Goal: Task Accomplishment & Management: Manage account settings

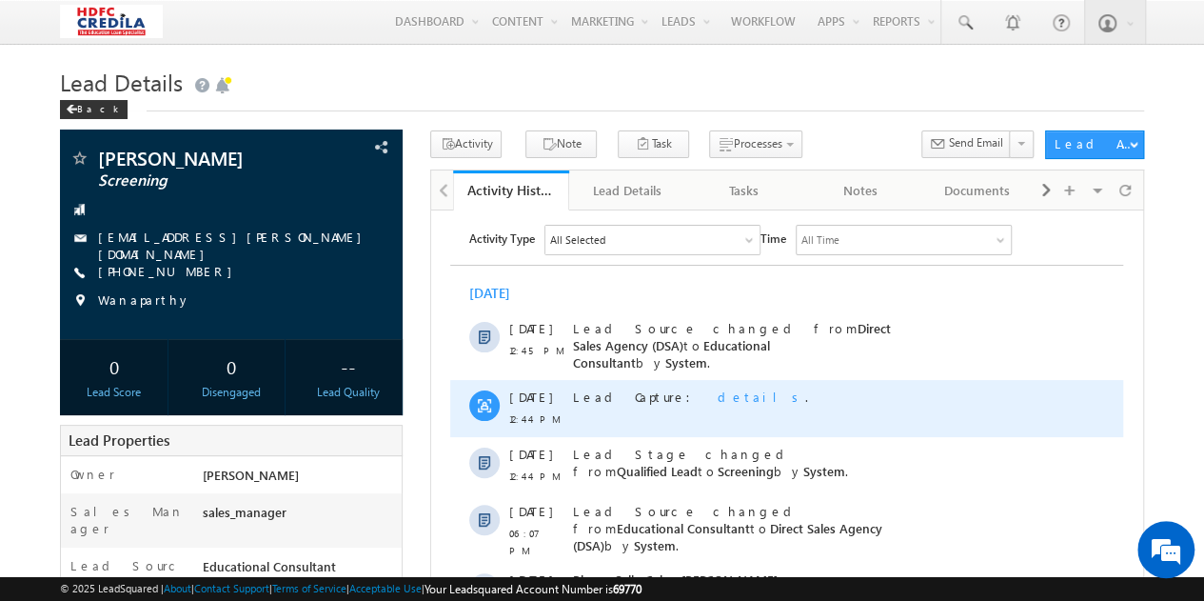
click at [747, 410] on div "Lead Capture: details ." at bounding box center [736, 407] width 327 height 57
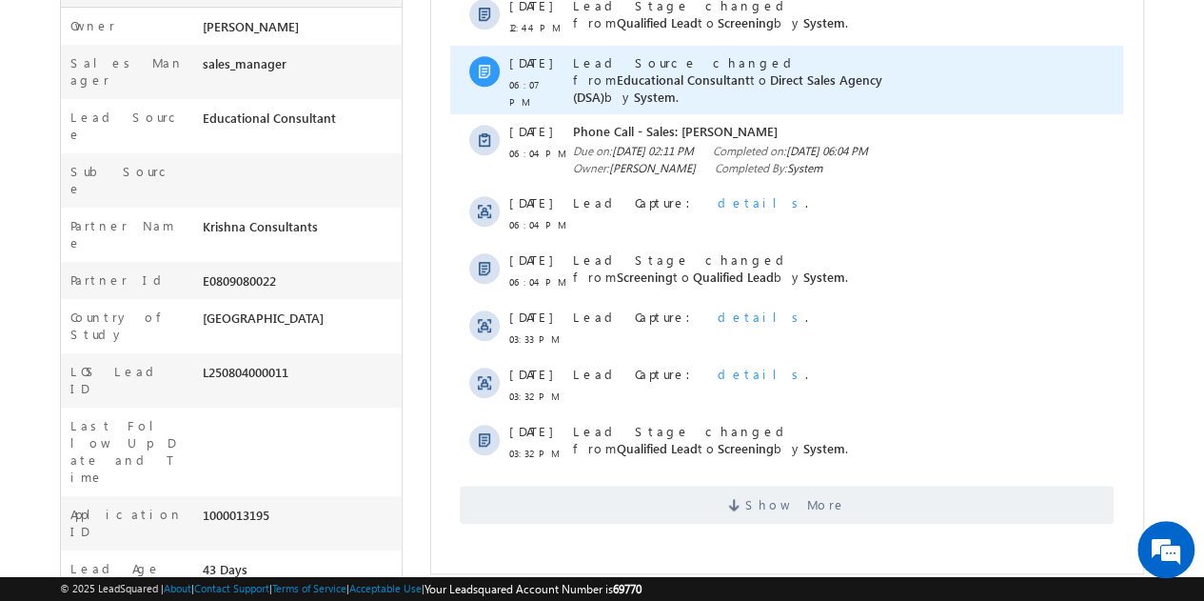
scroll to position [468, 0]
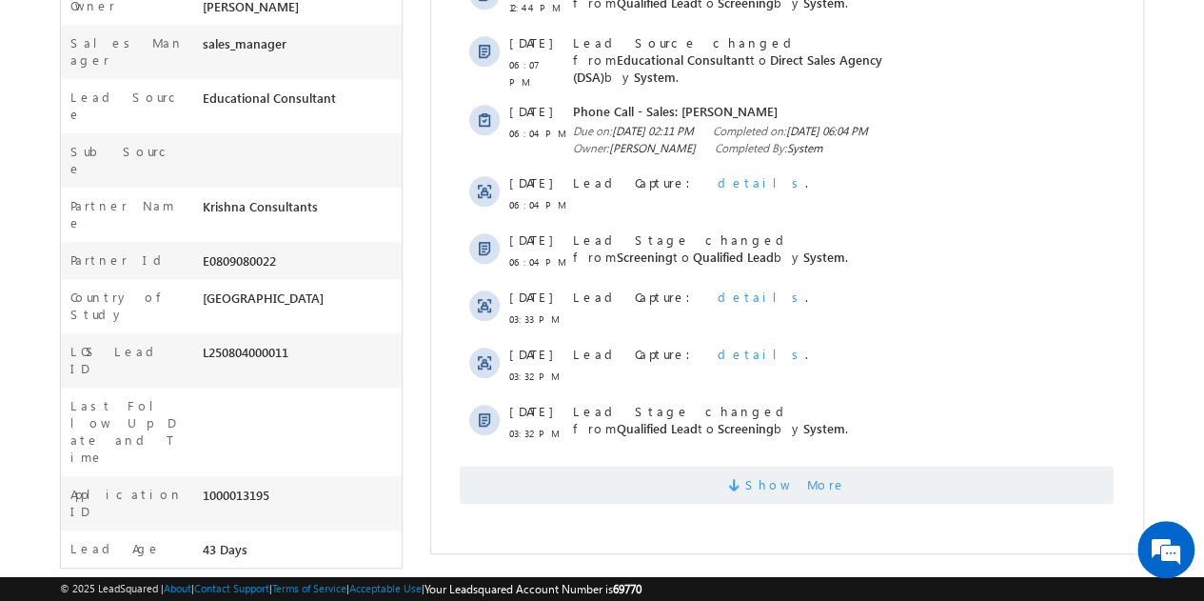
click at [682, 487] on span "Show More" at bounding box center [787, 484] width 654 height 38
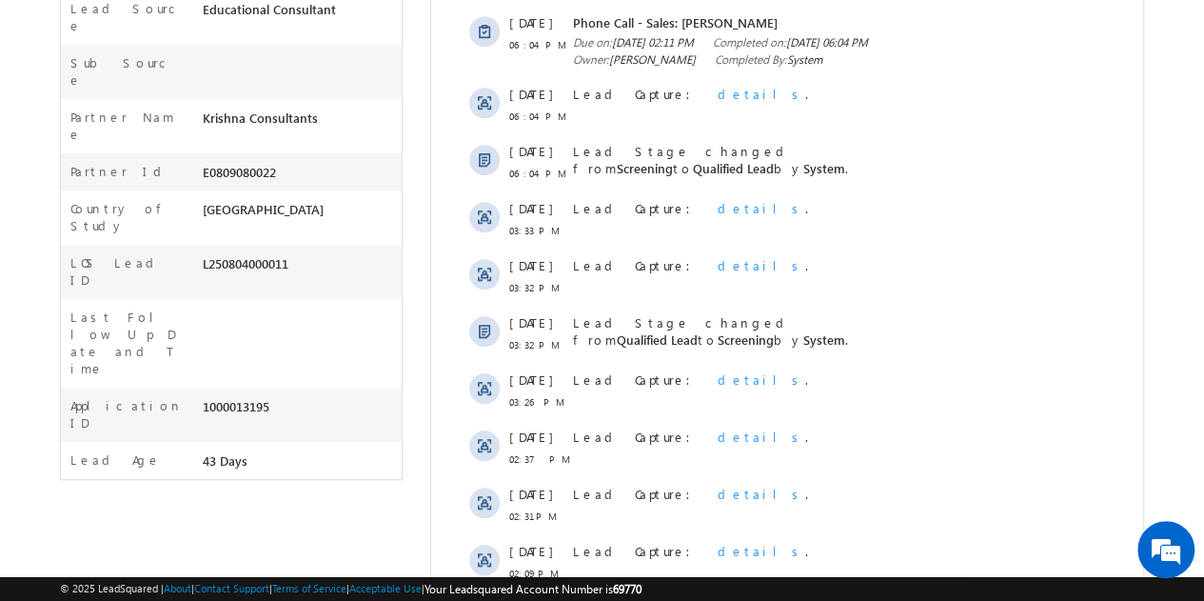
scroll to position [0, 0]
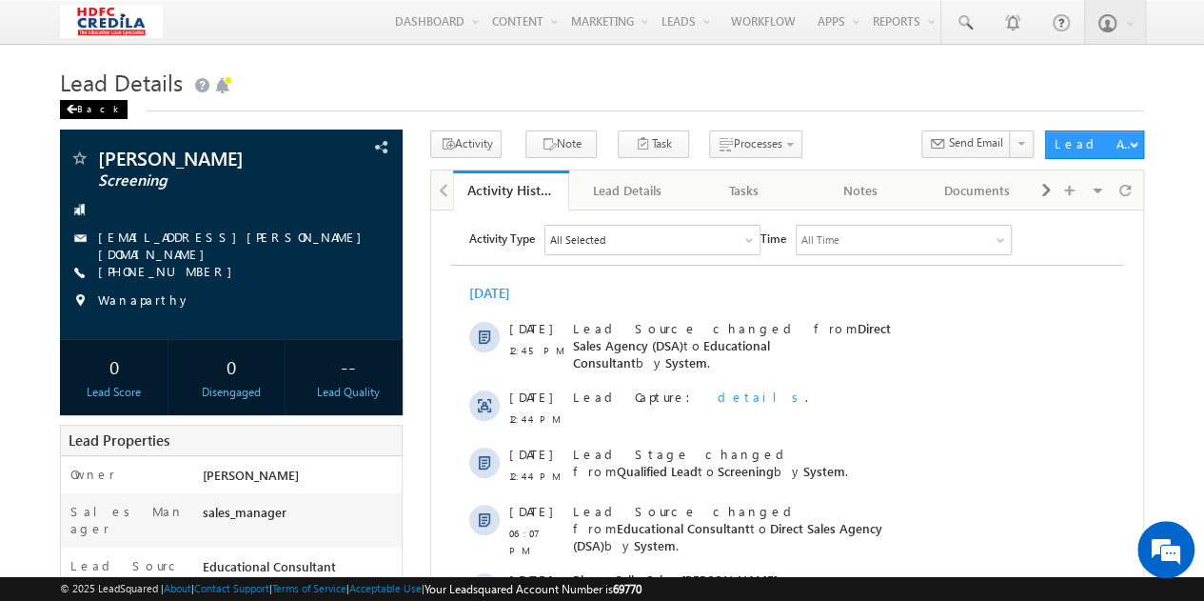
click at [84, 109] on div "Back" at bounding box center [94, 109] width 68 height 19
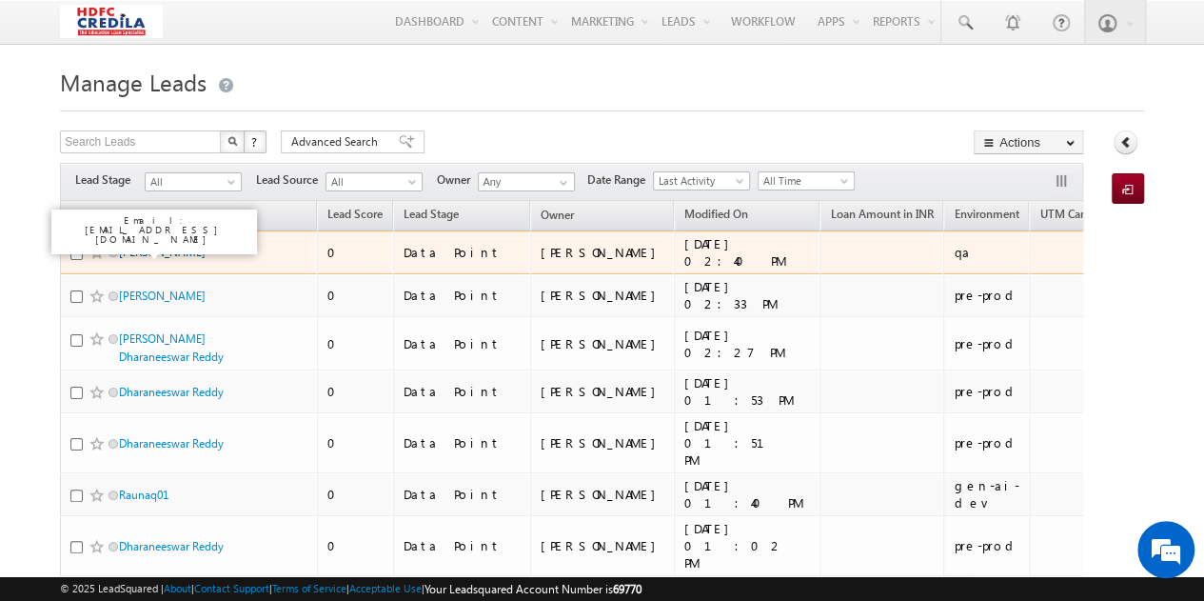
click at [164, 248] on link "[PERSON_NAME]" at bounding box center [162, 252] width 87 height 14
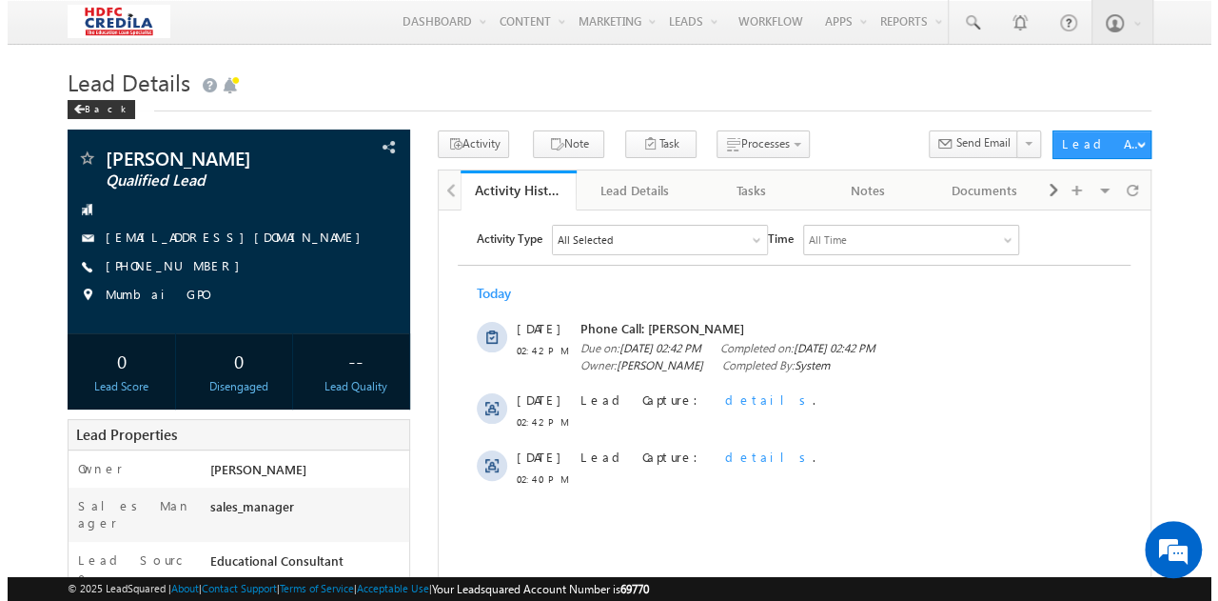
scroll to position [179, 0]
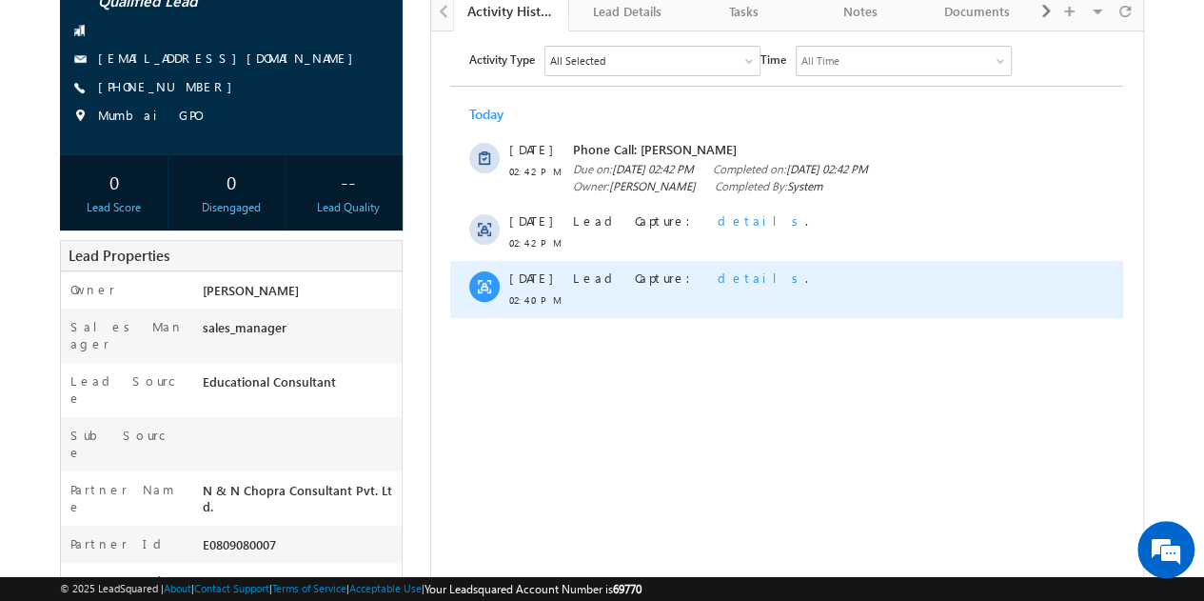
click at [718, 285] on span "details" at bounding box center [762, 276] width 88 height 16
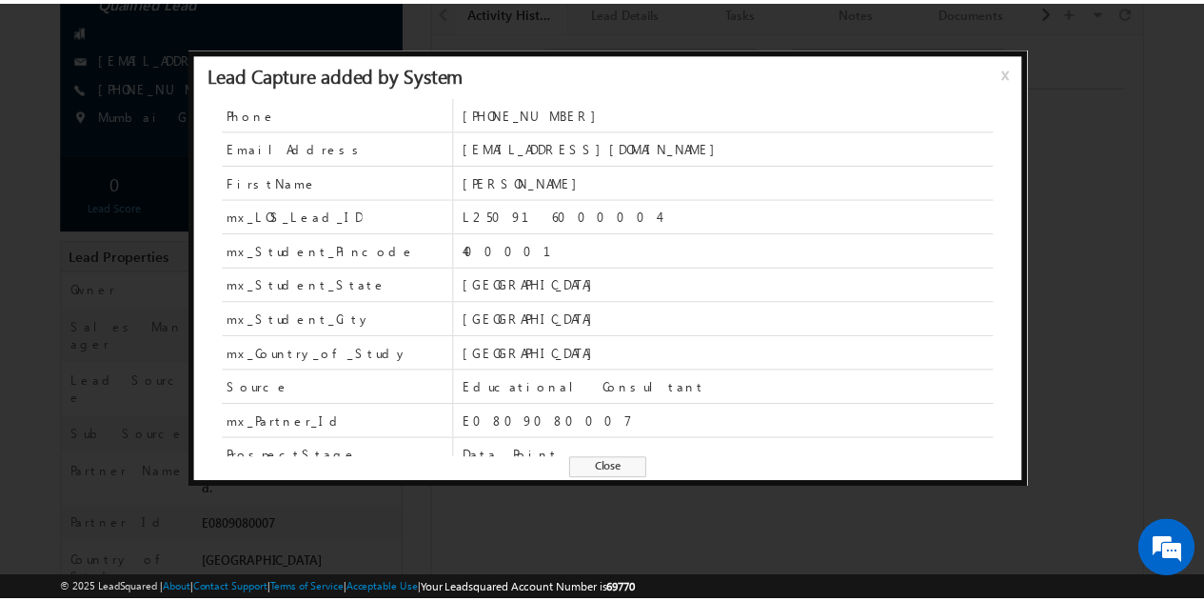
scroll to position [0, 0]
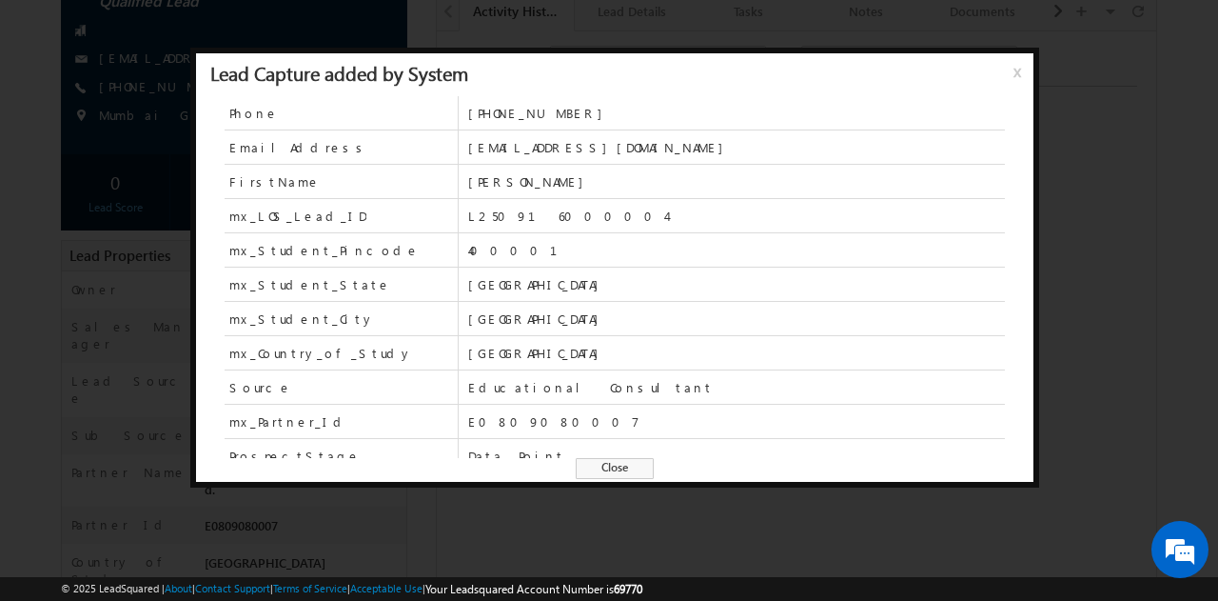
click at [1021, 71] on span "x" at bounding box center [1021, 79] width 15 height 34
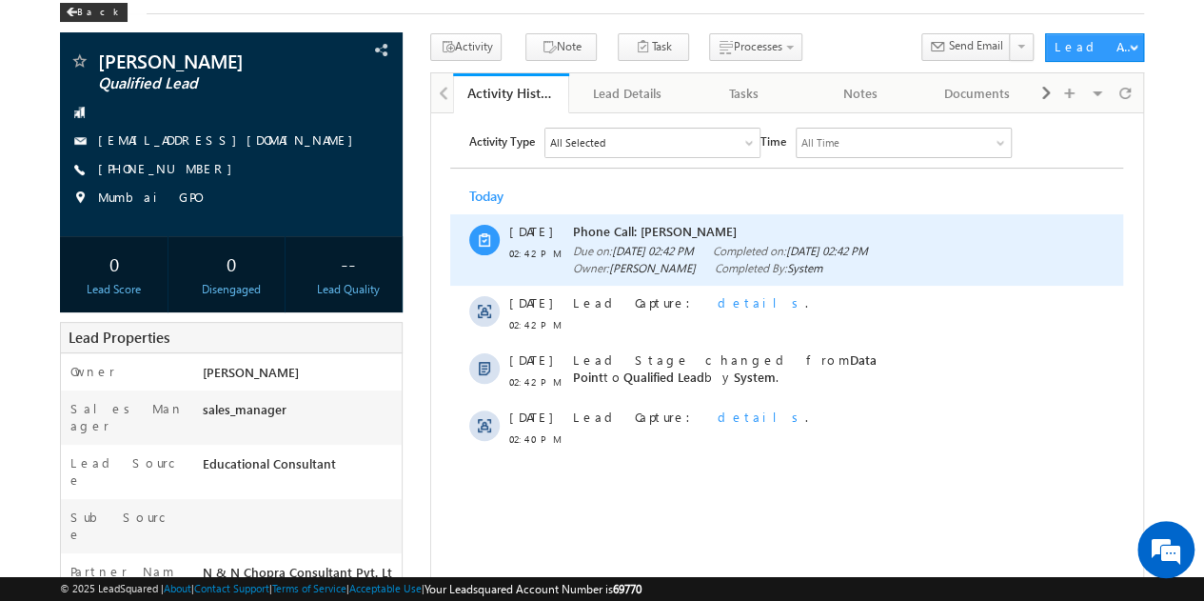
scroll to position [92, 0]
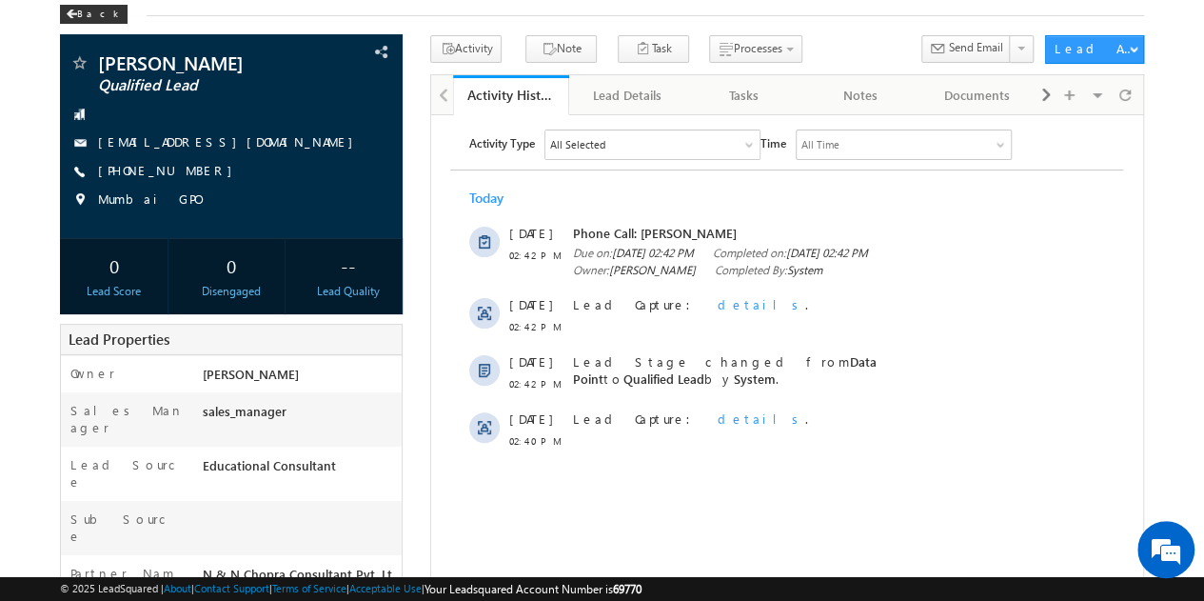
scroll to position [92, 0]
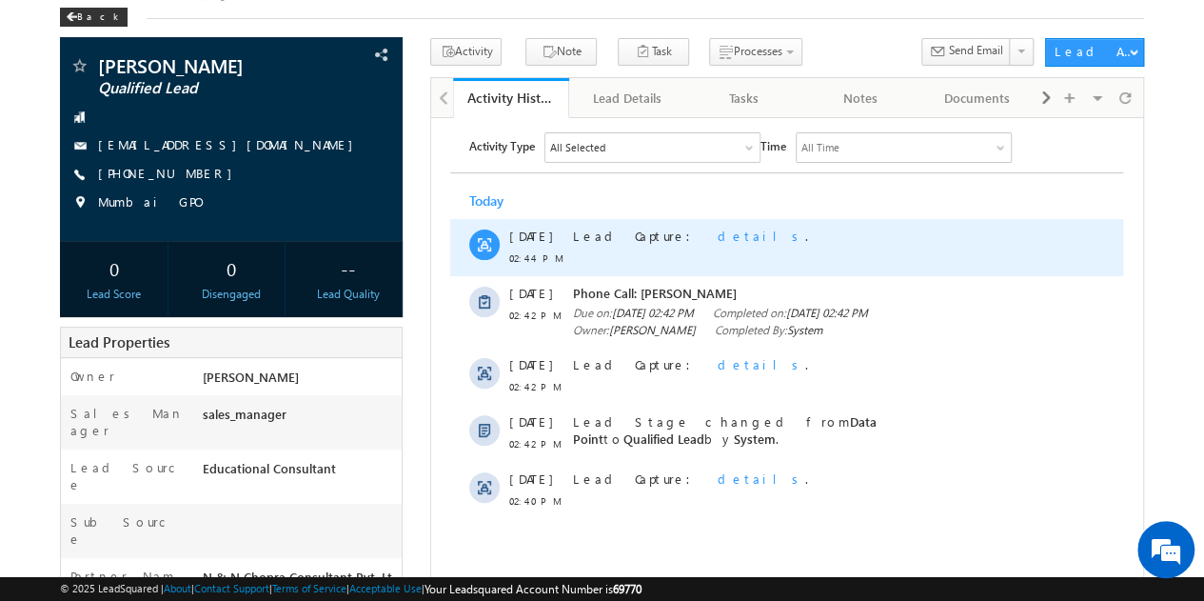
click at [718, 234] on span "details" at bounding box center [762, 235] width 88 height 16
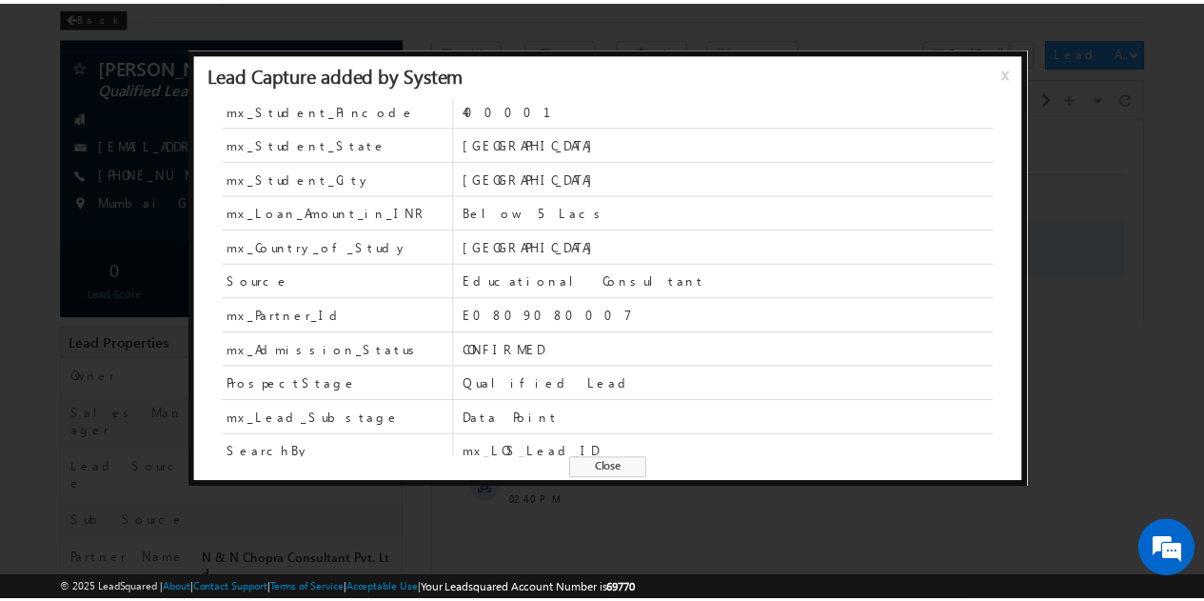
scroll to position [144, 0]
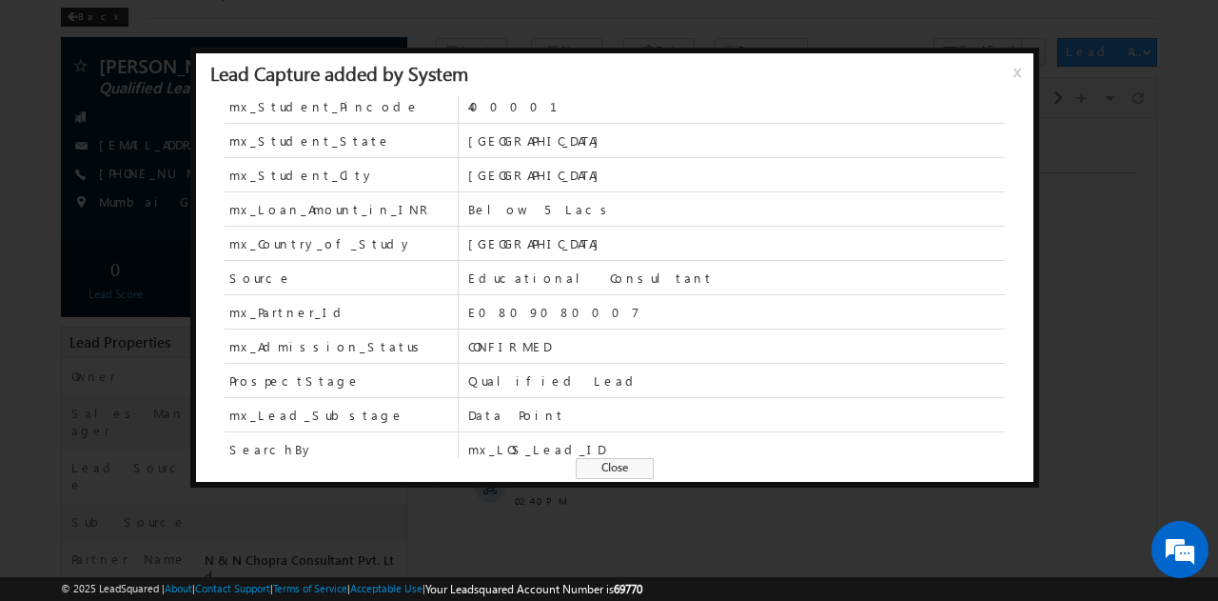
click at [1020, 69] on span "x" at bounding box center [1021, 79] width 15 height 34
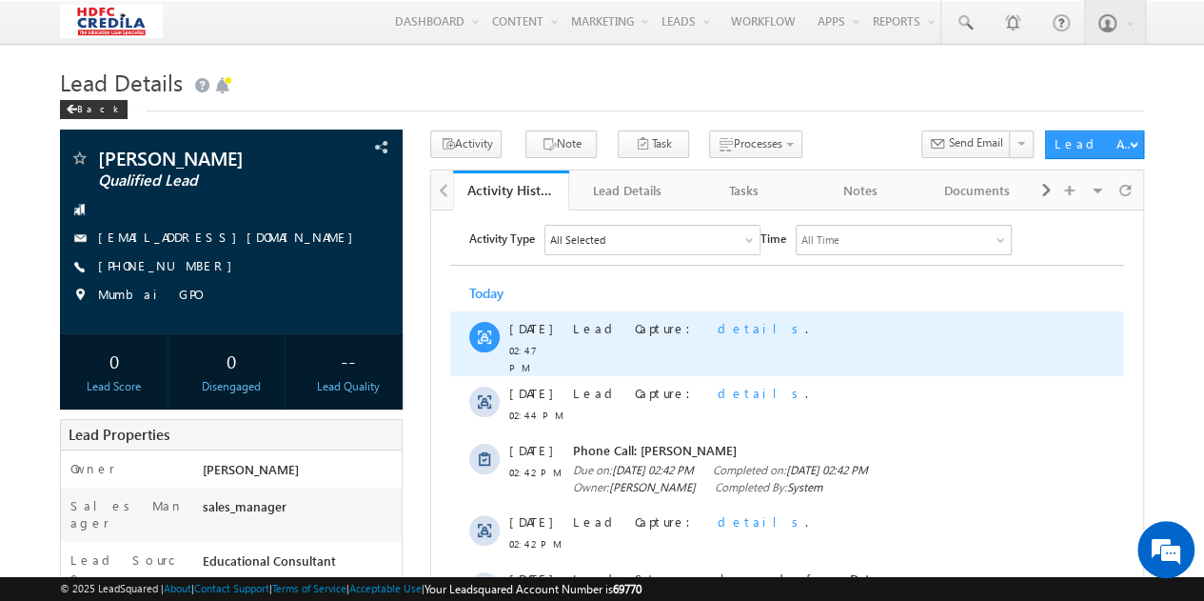
click at [718, 323] on span "details" at bounding box center [762, 327] width 88 height 16
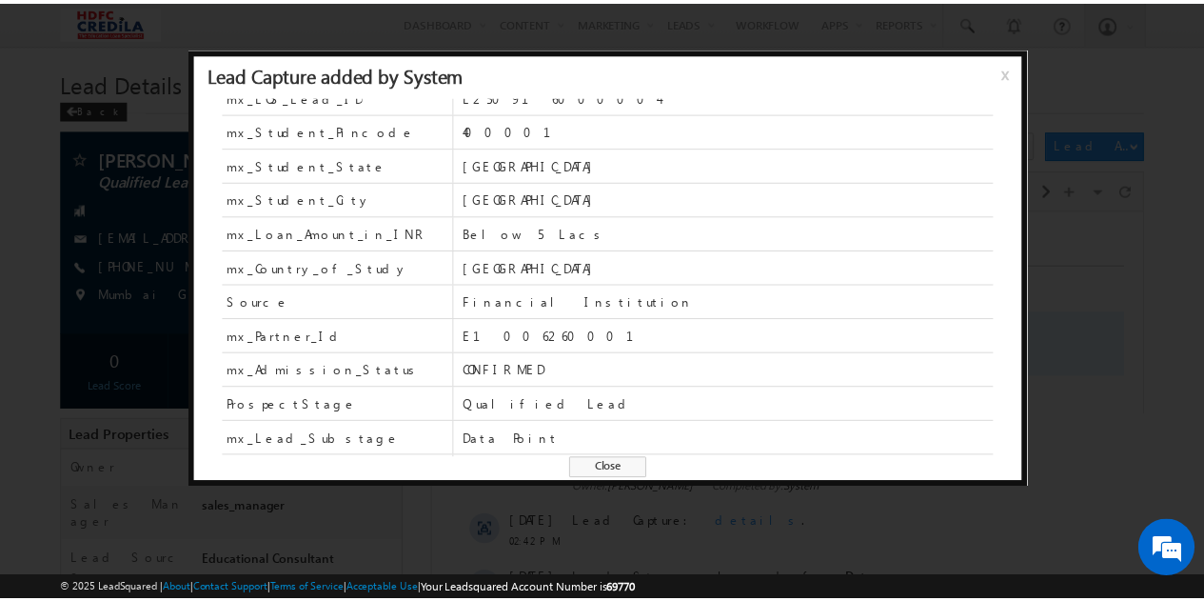
scroll to position [121, 0]
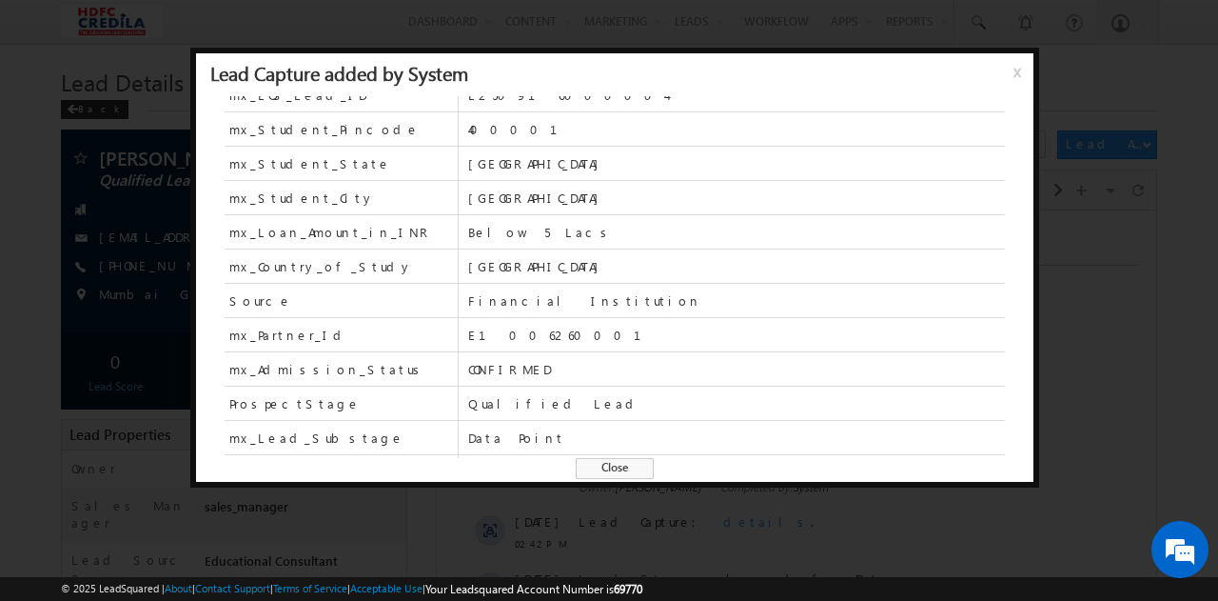
click at [1020, 73] on span "x" at bounding box center [1021, 79] width 15 height 34
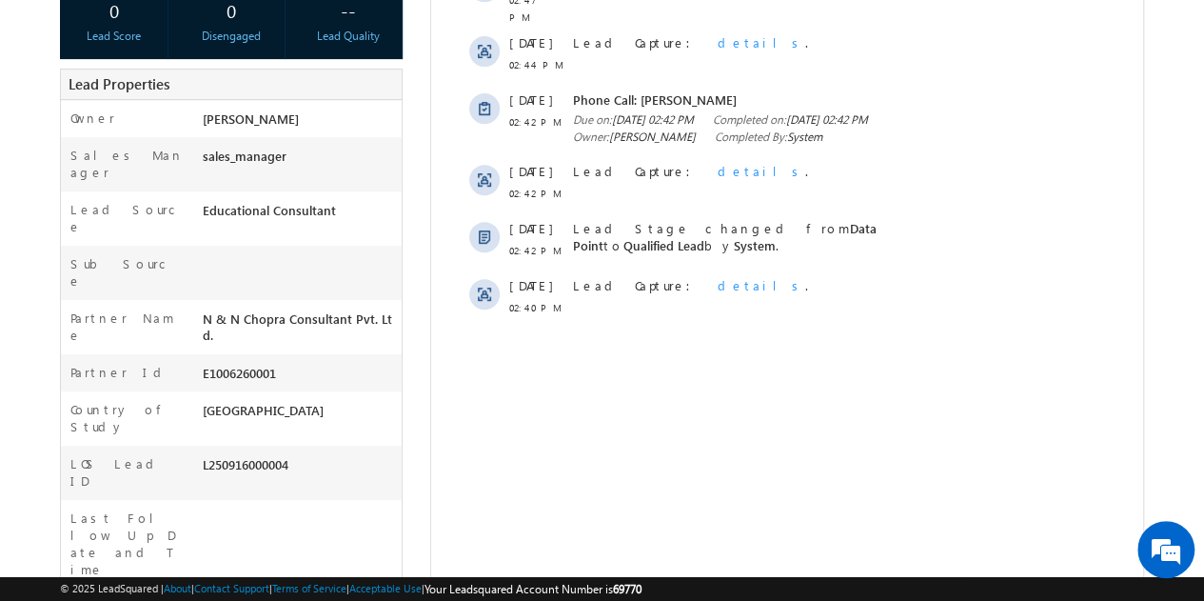
scroll to position [349, 0]
drag, startPoint x: 306, startPoint y: 400, endPoint x: 197, endPoint y: 405, distance: 109.6
click at [197, 456] on div "L250916000004" at bounding box center [299, 469] width 205 height 27
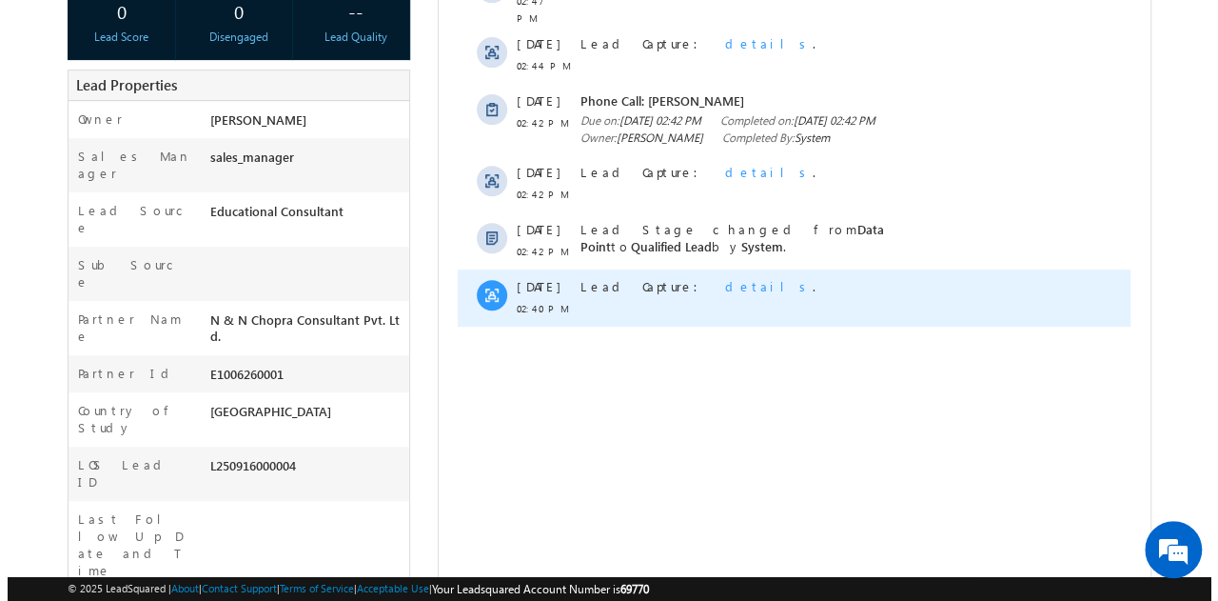
scroll to position [0, 0]
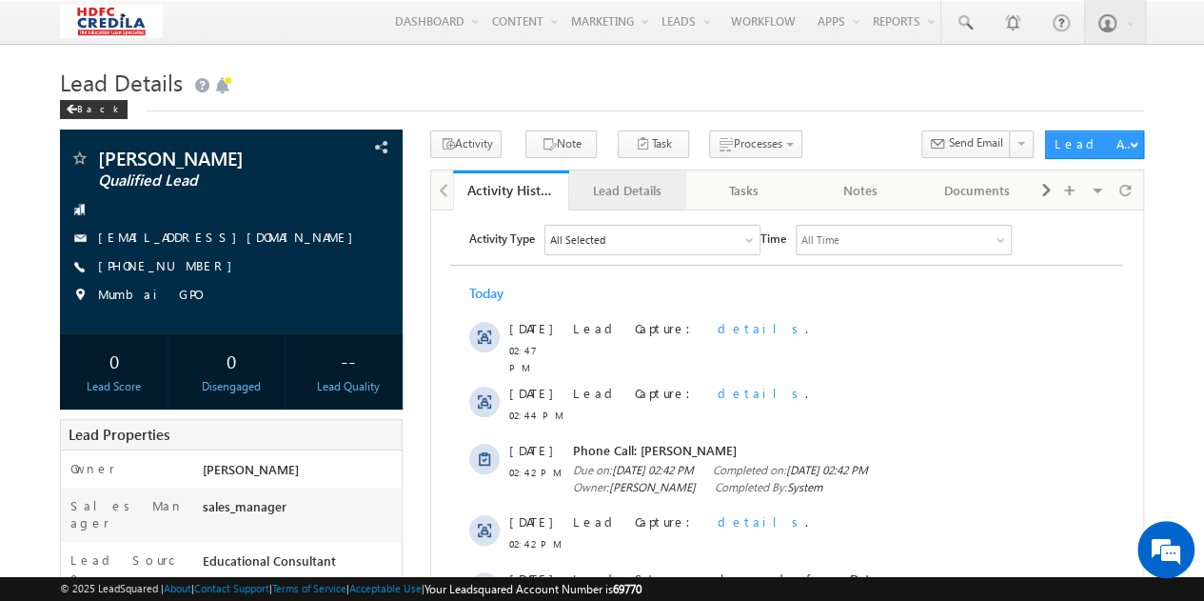
click at [621, 191] on div "Lead Details" at bounding box center [626, 190] width 85 height 23
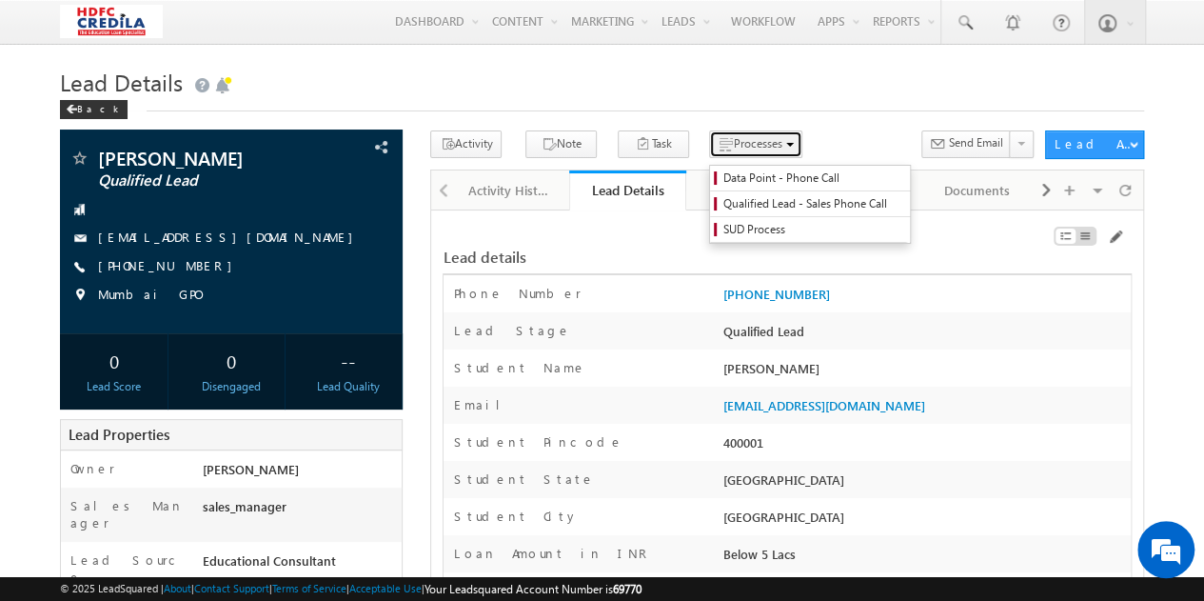
click at [733, 142] on span "Processes" at bounding box center [757, 143] width 49 height 14
click at [740, 204] on span "Qualified Lead - Sales Phone Call" at bounding box center [812, 203] width 181 height 17
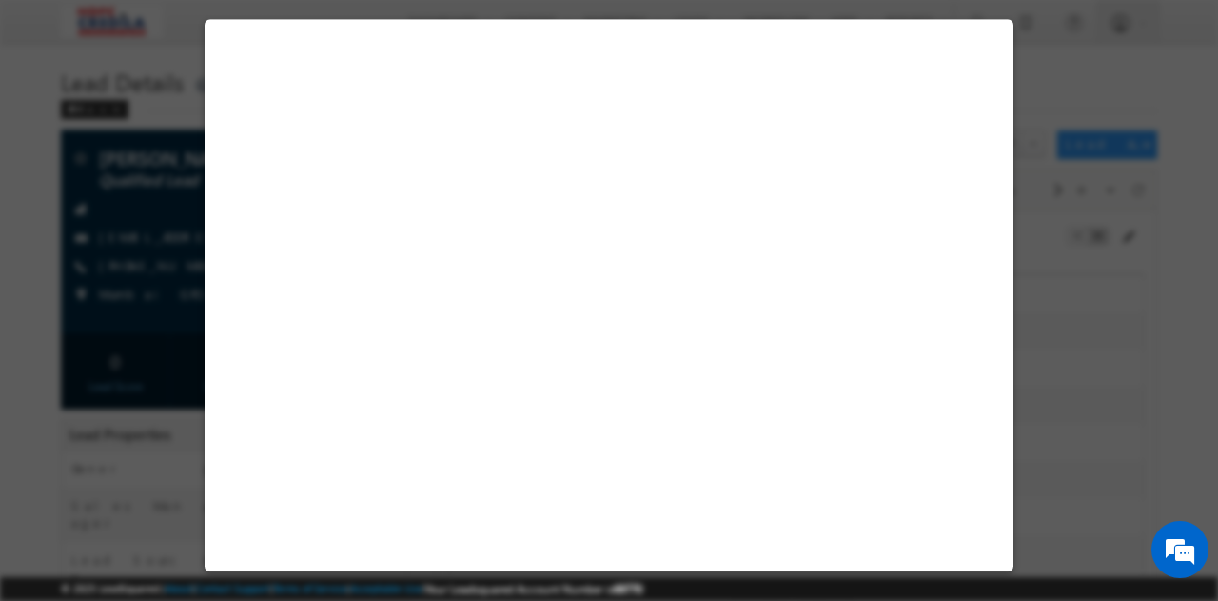
select select "Below 5 Lacs"
select select "USA"
select select "CONFIRMED"
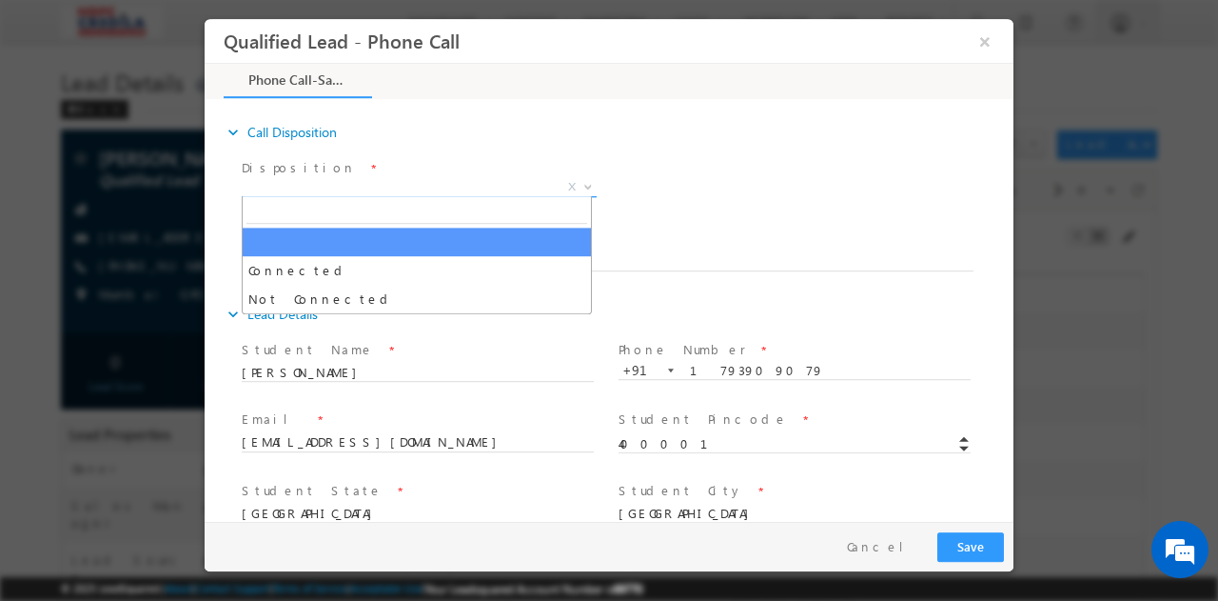
click at [346, 187] on span "X" at bounding box center [419, 186] width 355 height 19
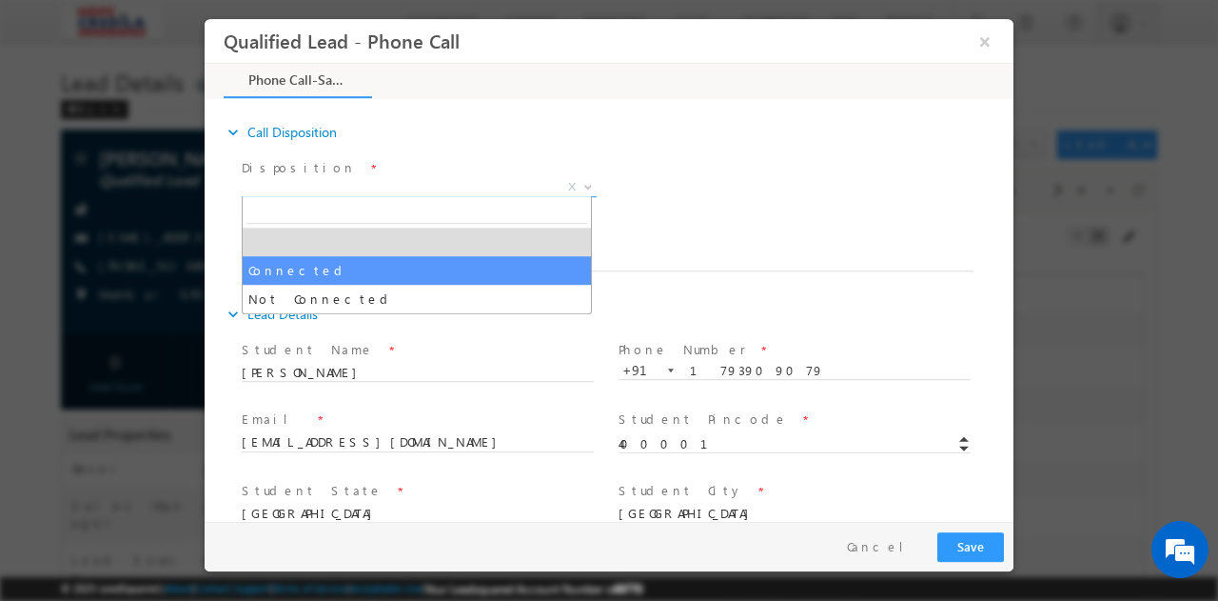
select select "Connected"
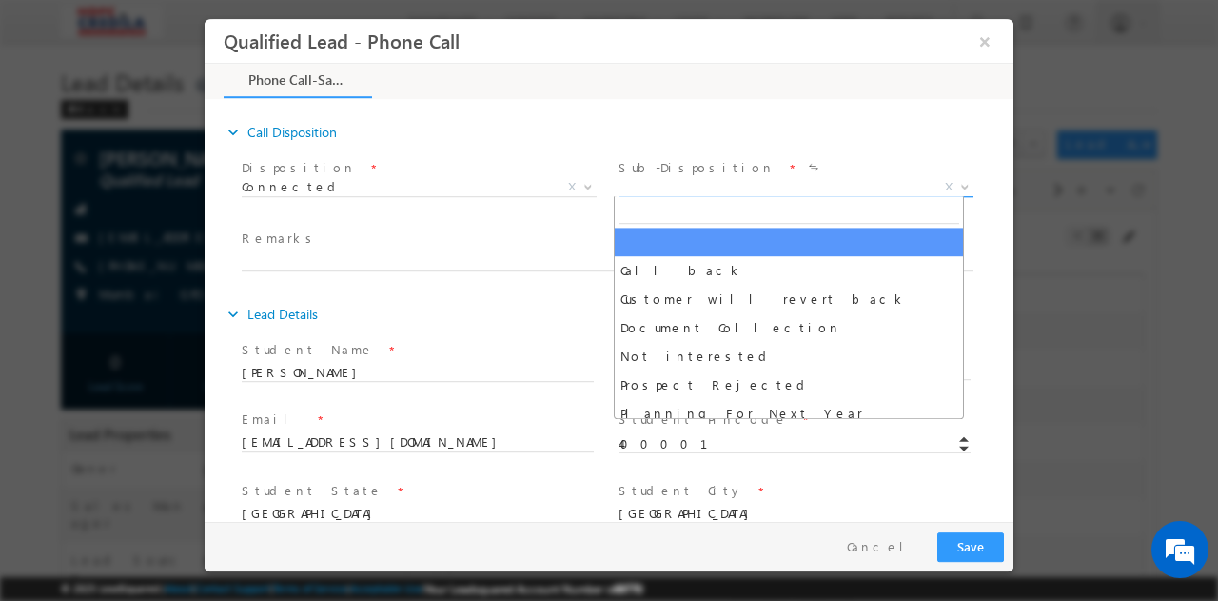
click at [676, 187] on span "X" at bounding box center [796, 186] width 355 height 19
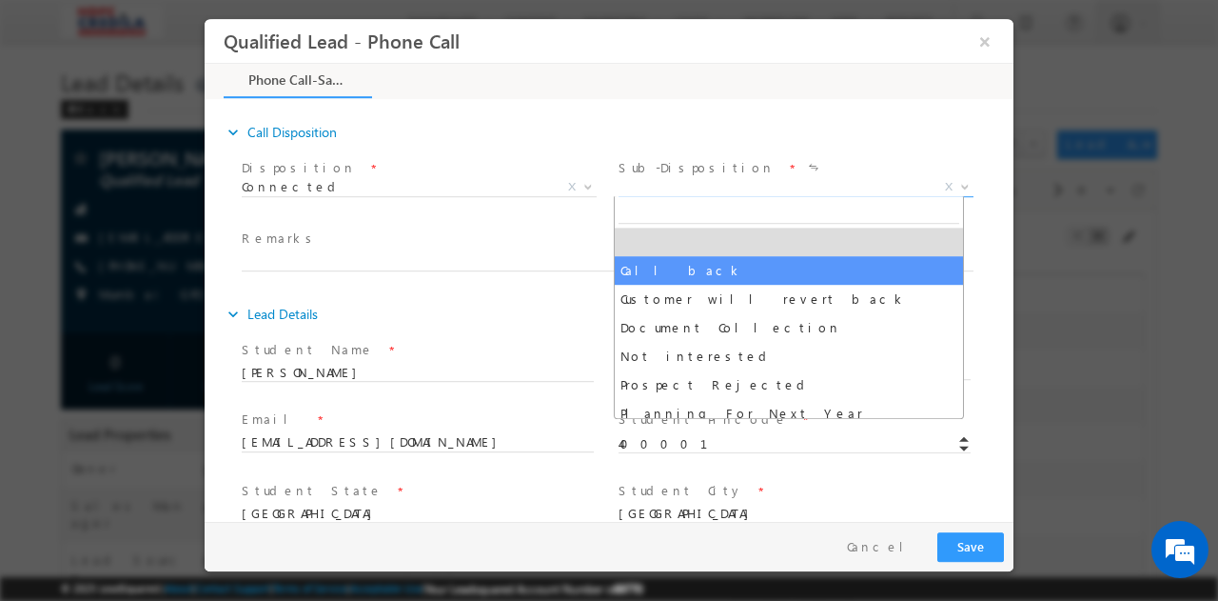
select select "Call back"
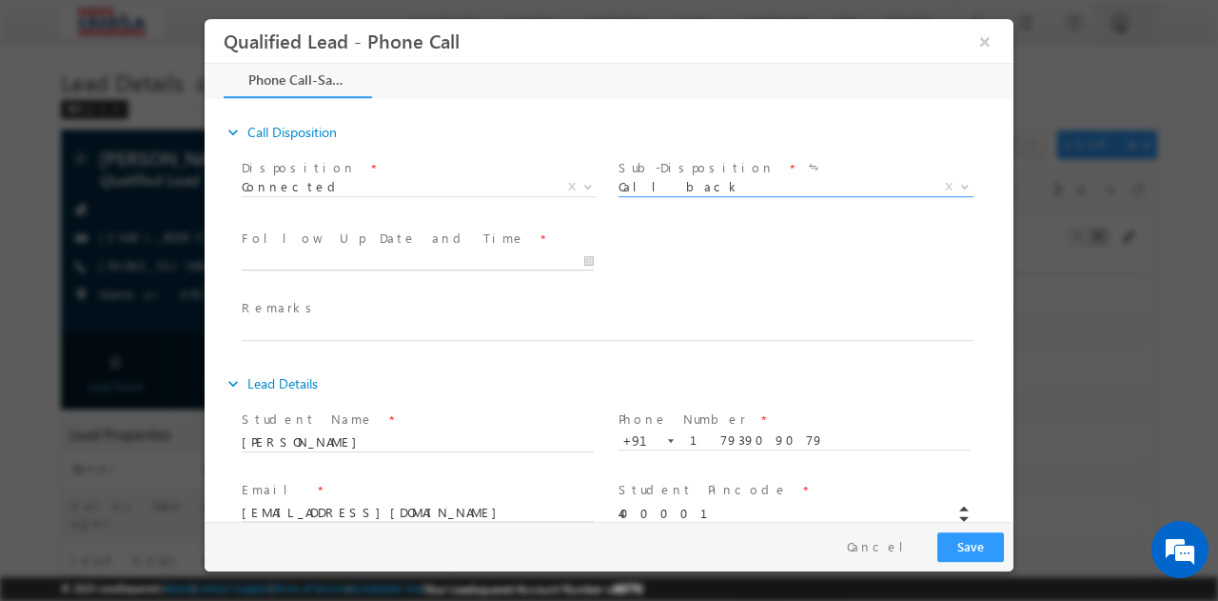
type input "09/16/2025 3:16 PM"
type input "16"
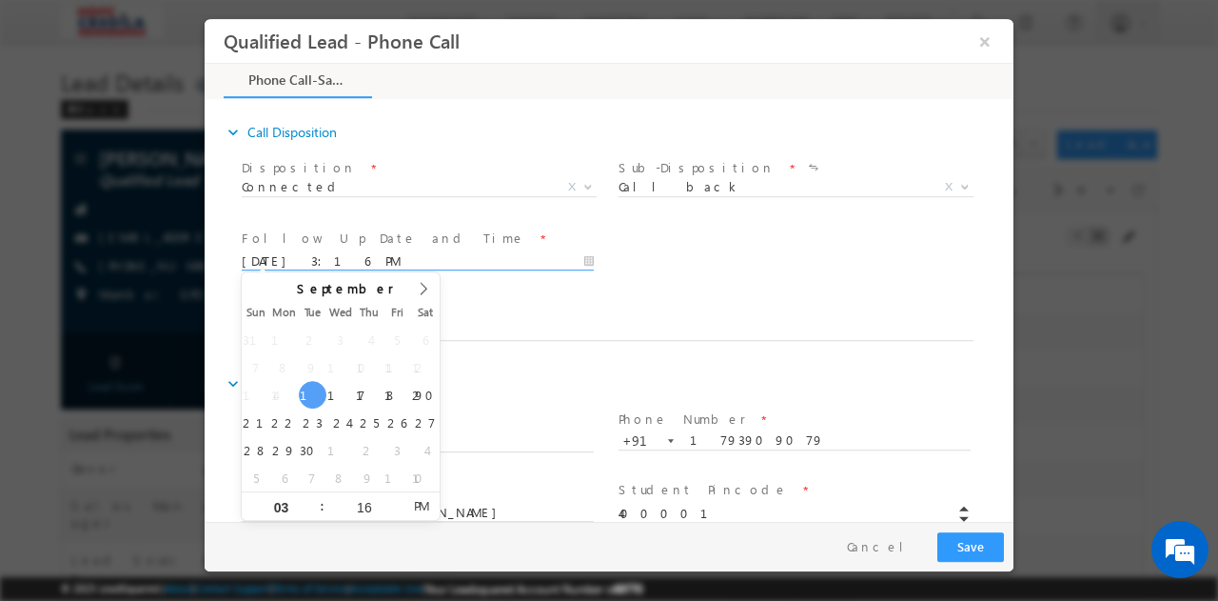
click at [583, 259] on input "09/16/2025 3:16 PM" at bounding box center [418, 260] width 352 height 19
type input "09/17/2025 3:16 PM"
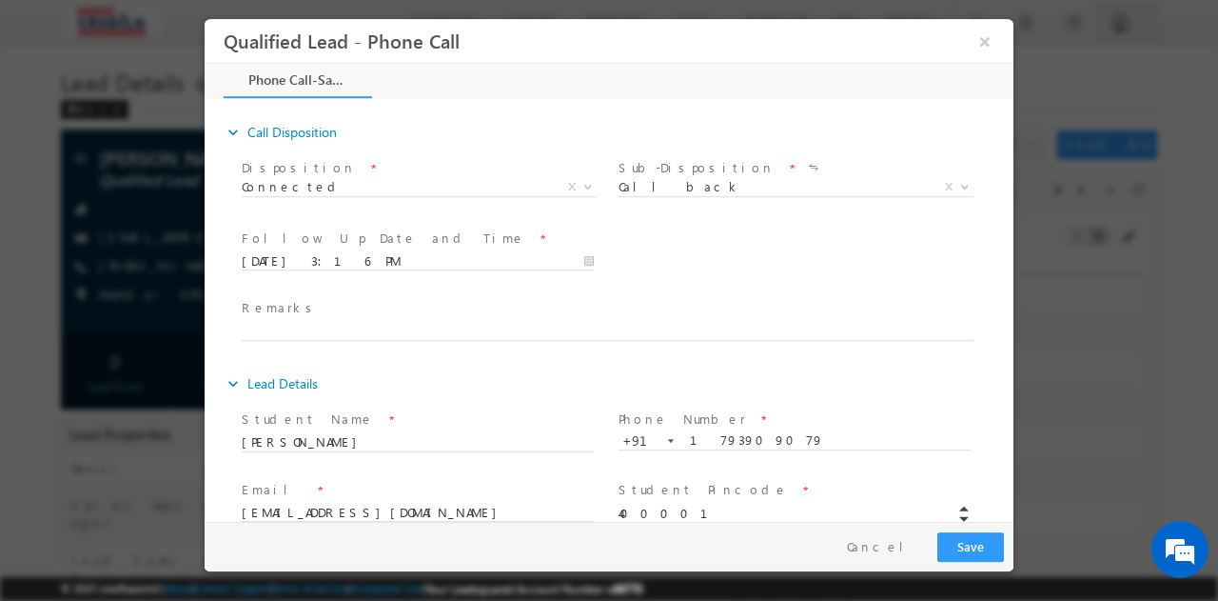
click at [685, 252] on div "Document Collection Status * Not Collected Partially Collected Fully Collected …" at bounding box center [626, 259] width 776 height 70
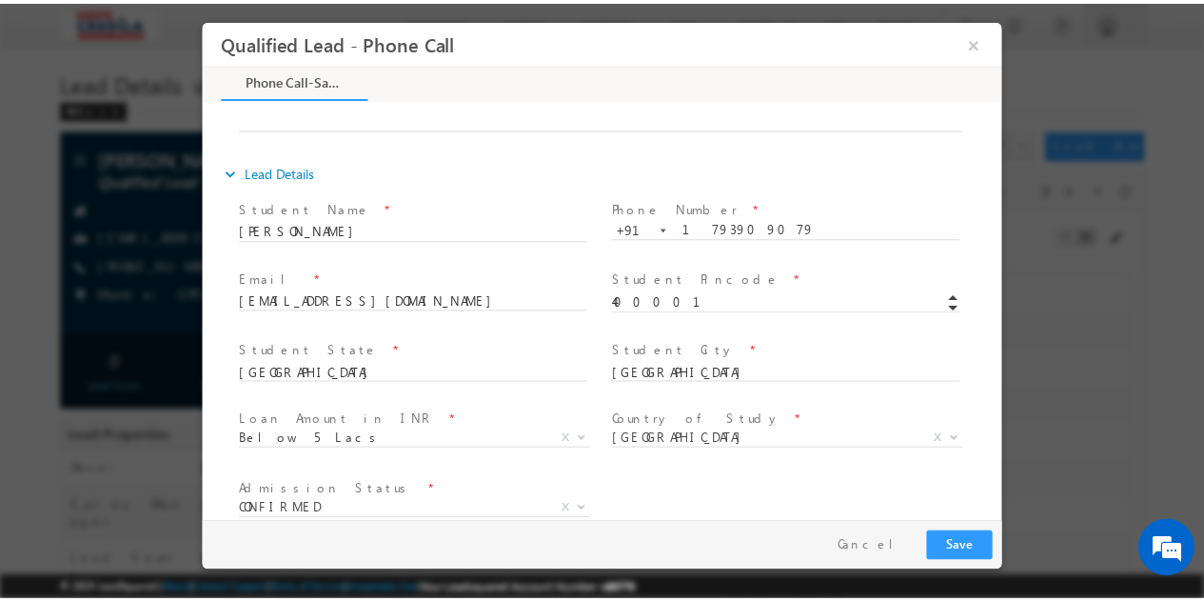
scroll to position [241, 0]
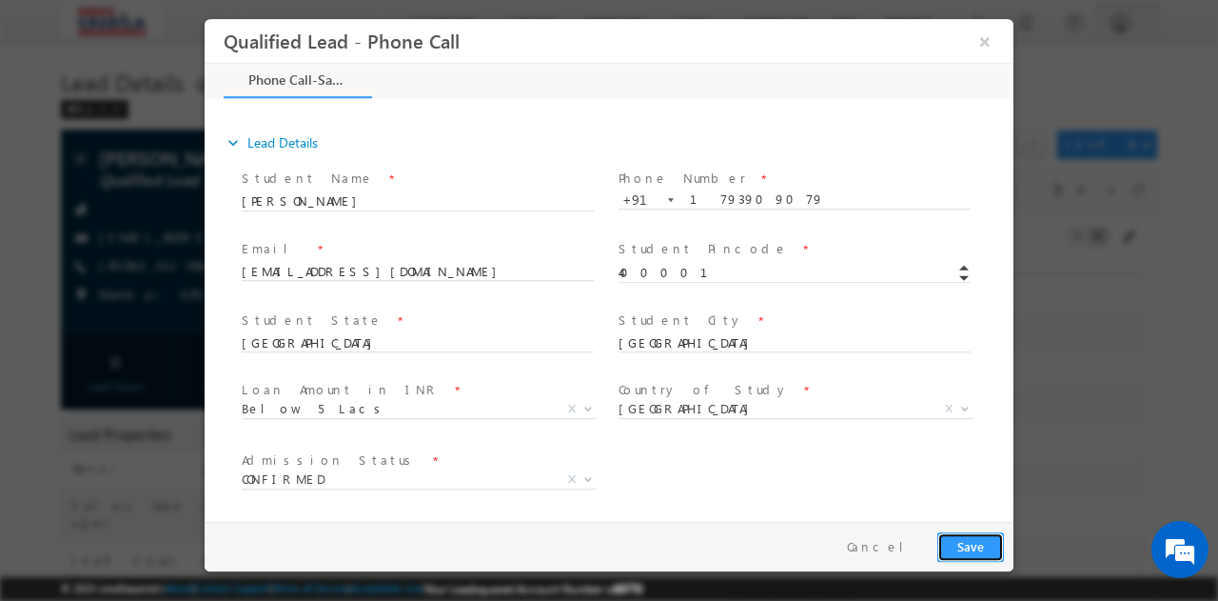
click at [968, 539] on button "Save" at bounding box center [970, 546] width 67 height 30
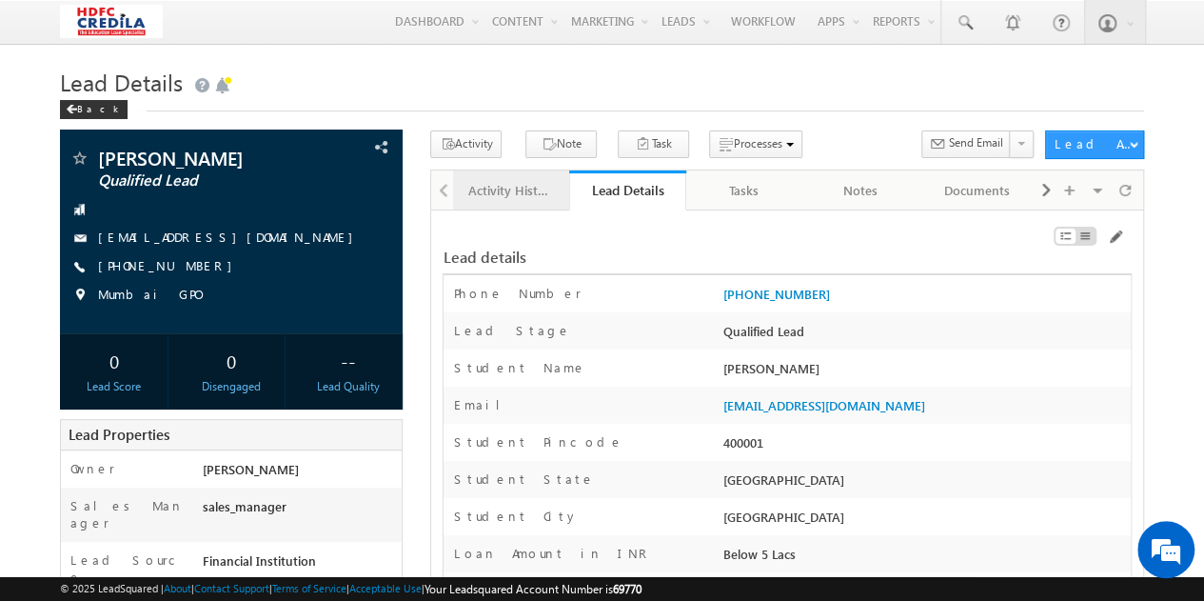
click at [516, 201] on div "Activity History" at bounding box center [510, 190] width 85 height 23
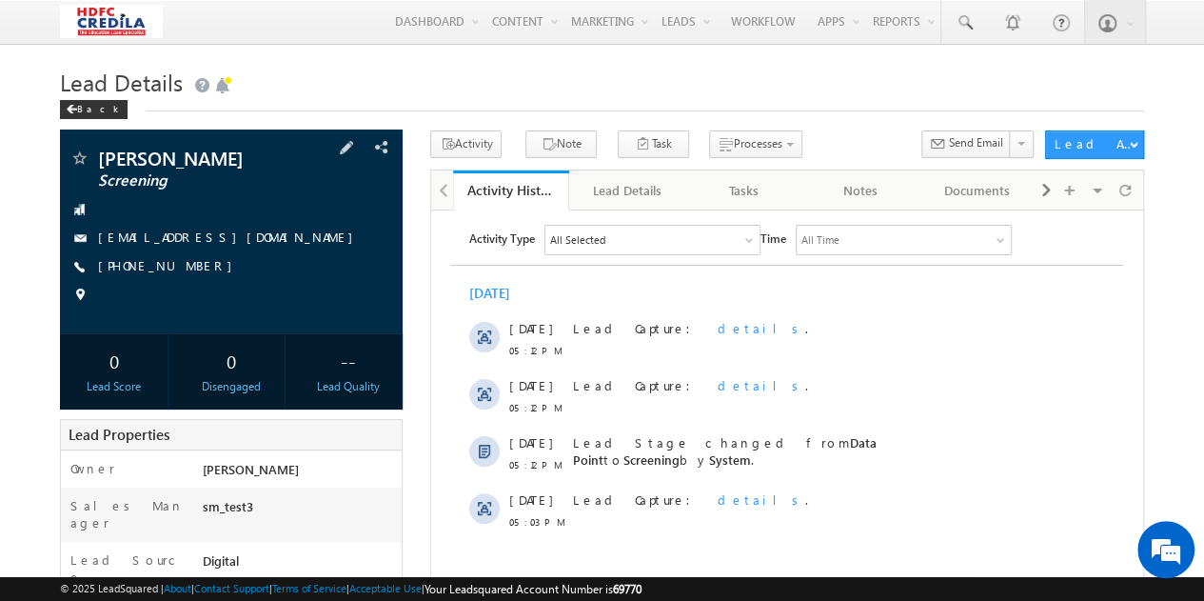
scroll to position [95, 0]
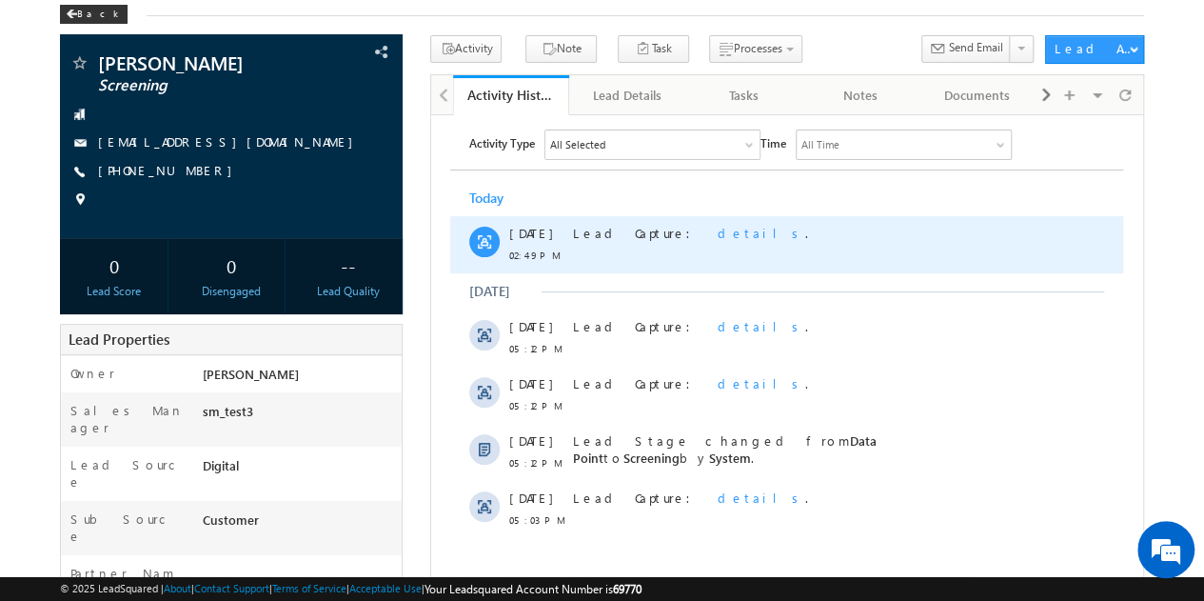
click at [718, 229] on span "details" at bounding box center [762, 232] width 88 height 16
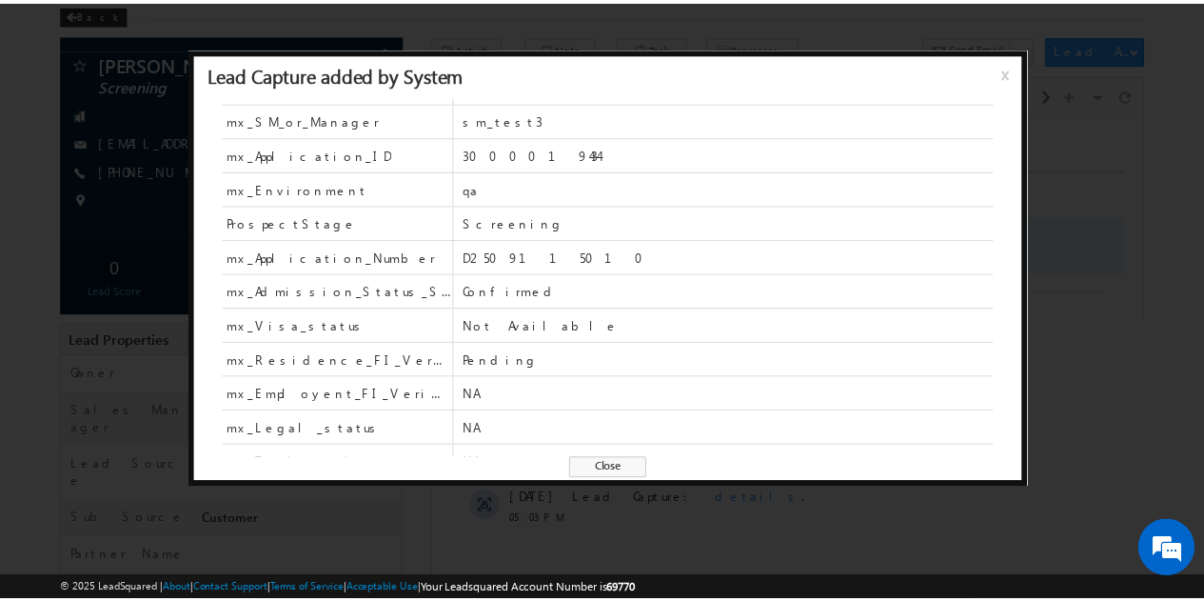
scroll to position [554, 0]
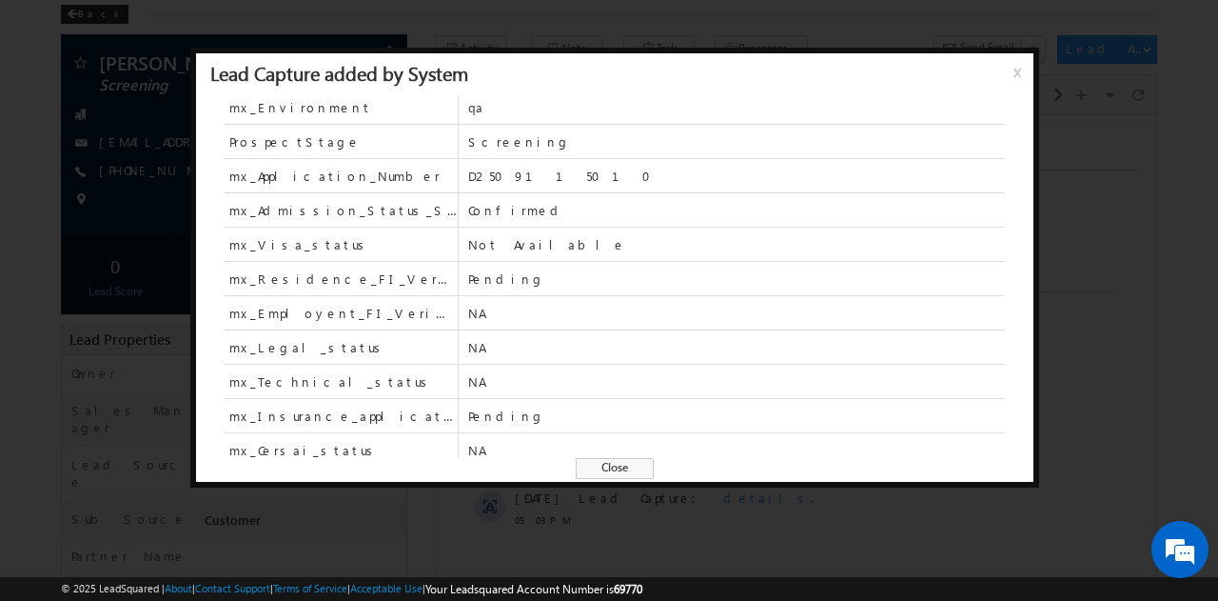
click at [1014, 73] on span "x" at bounding box center [1021, 79] width 15 height 34
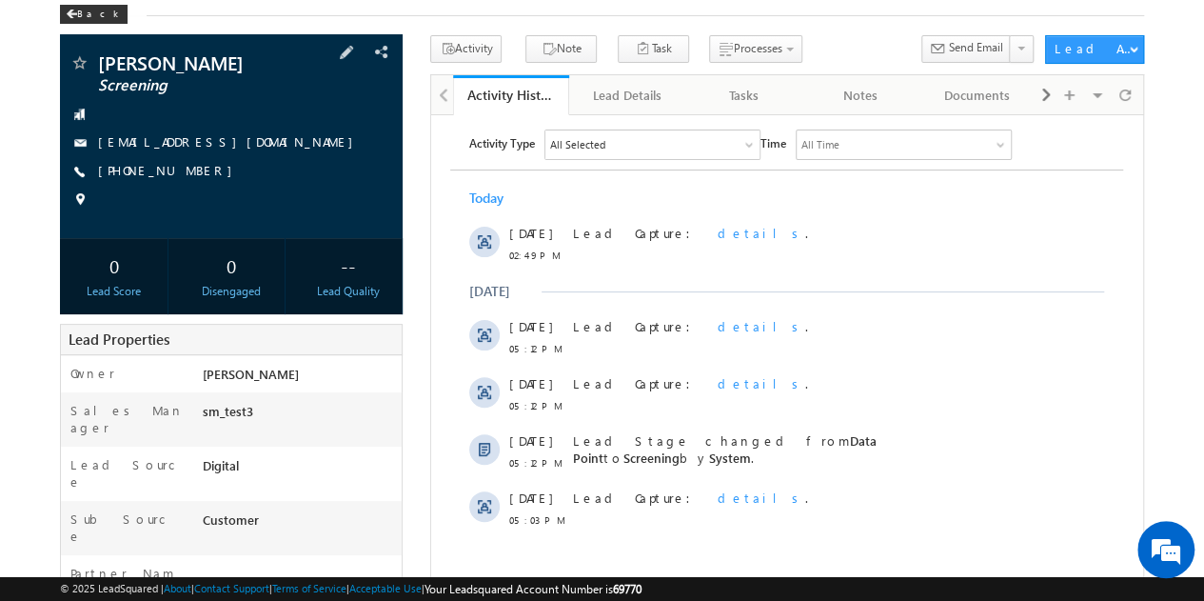
scroll to position [427, 0]
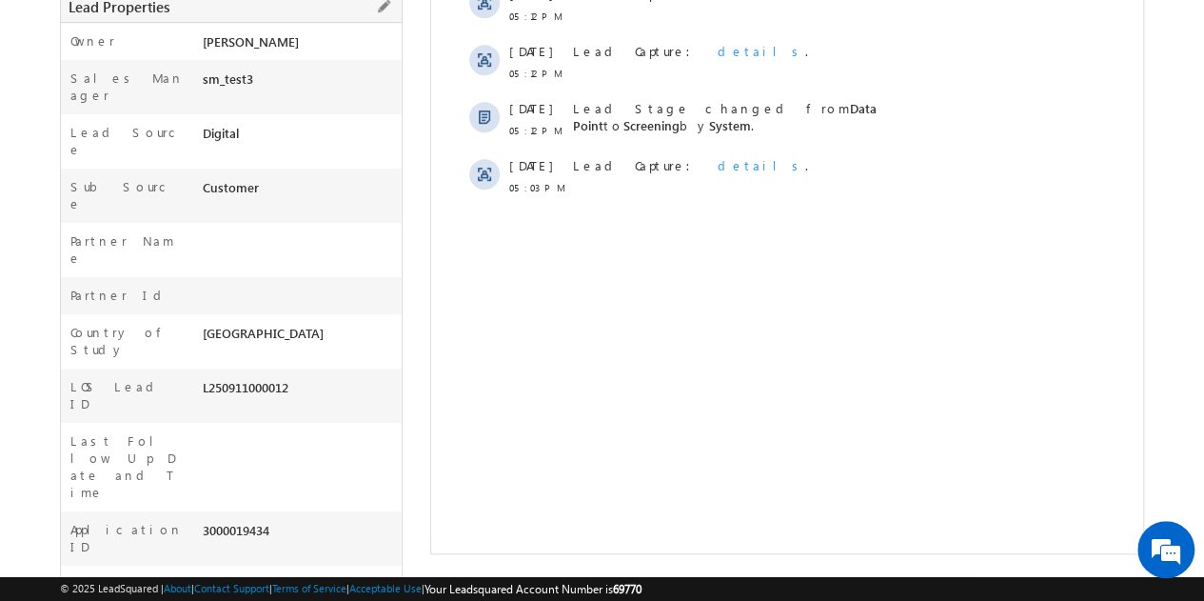
drag, startPoint x: 303, startPoint y: 302, endPoint x: 198, endPoint y: 300, distance: 104.7
click at [198, 378] on div "L250911000012" at bounding box center [299, 391] width 205 height 27
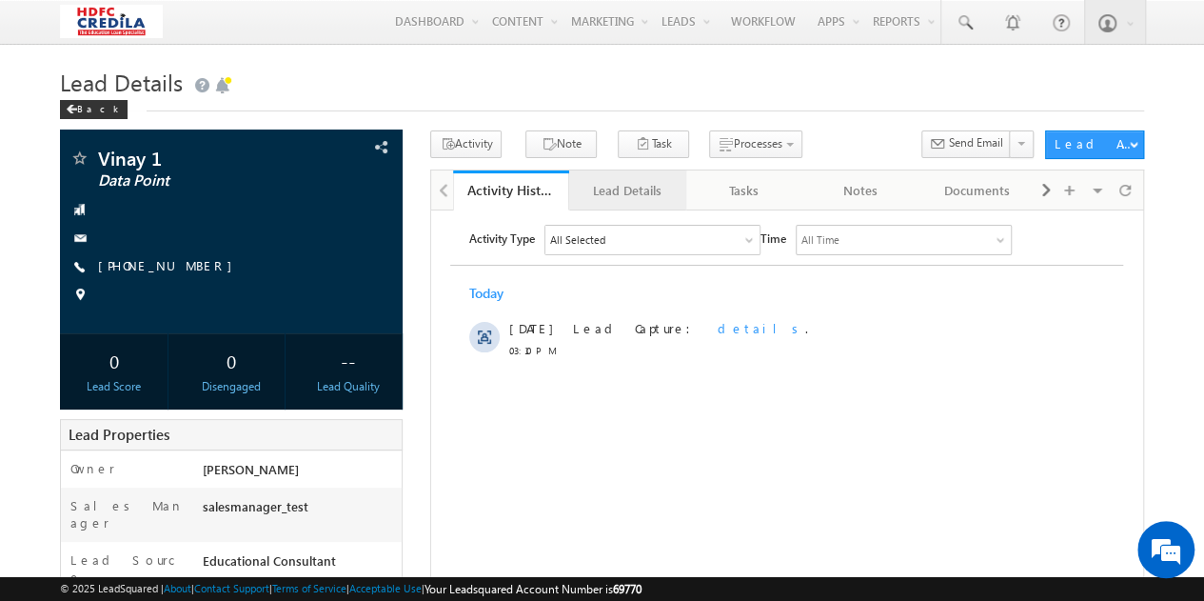
click at [631, 184] on div "Lead Details" at bounding box center [626, 190] width 85 height 23
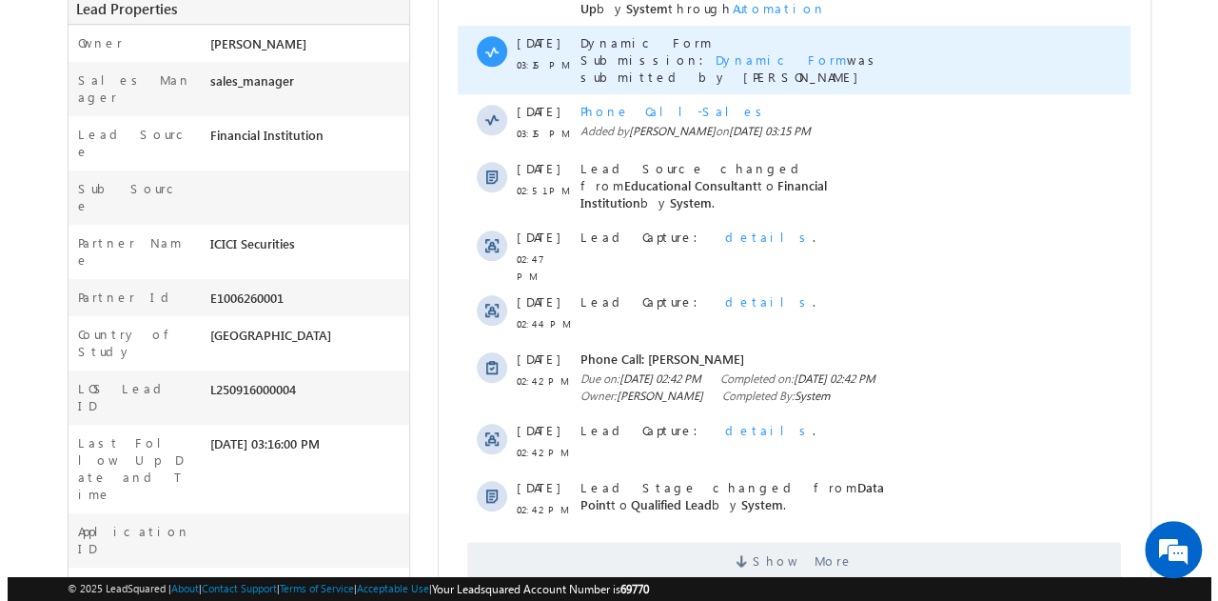
scroll to position [500, 0]
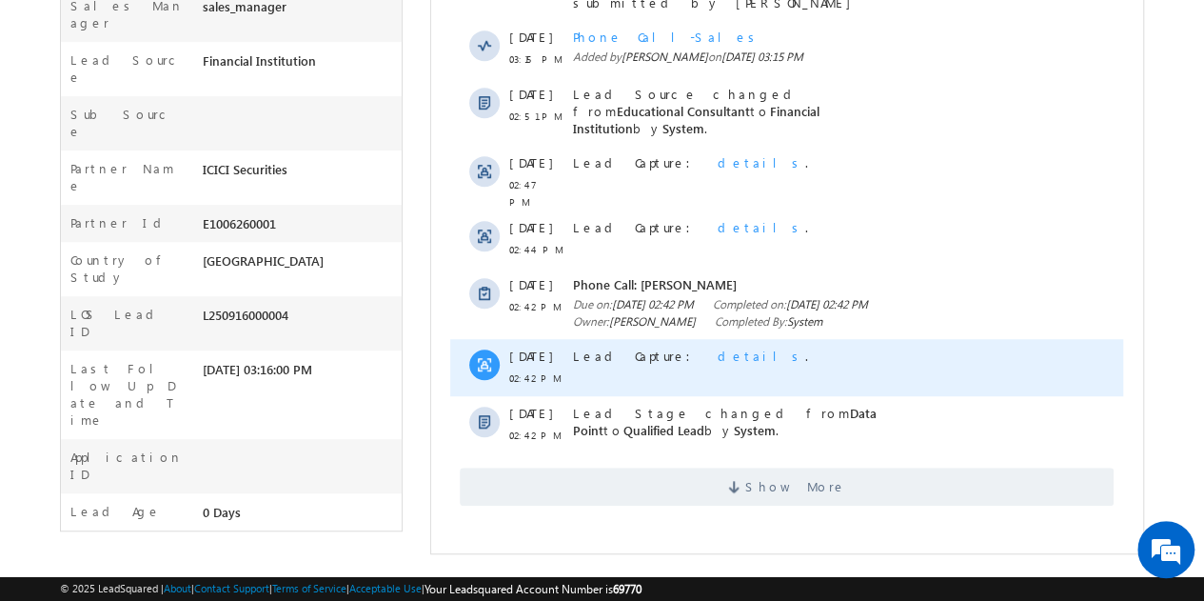
click at [718, 351] on span "details" at bounding box center [762, 355] width 88 height 16
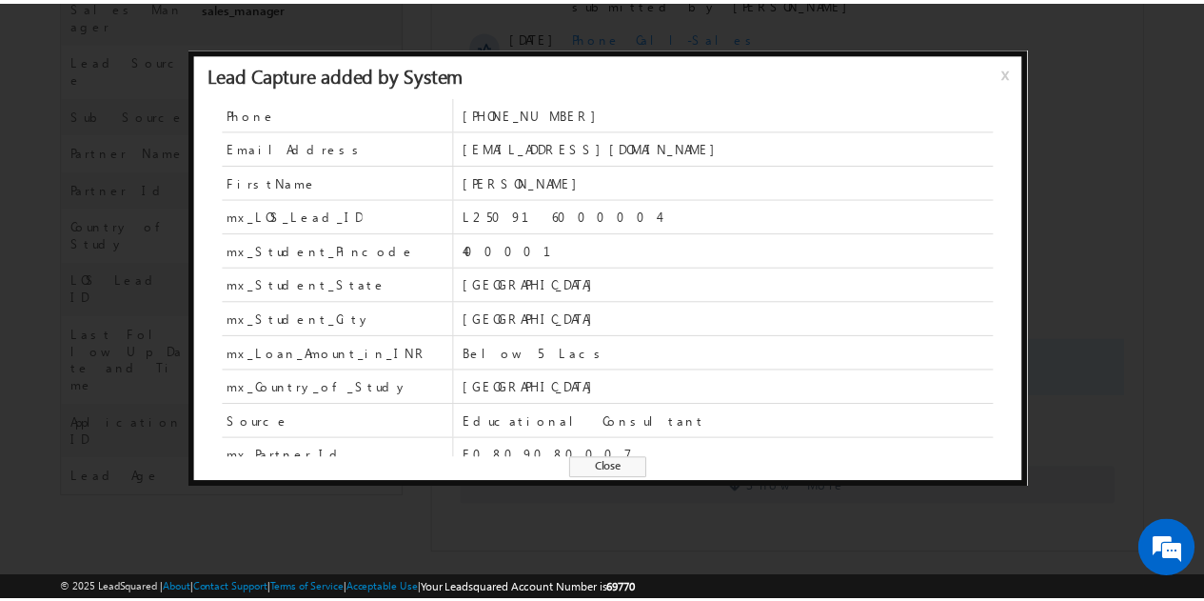
scroll to position [248, 0]
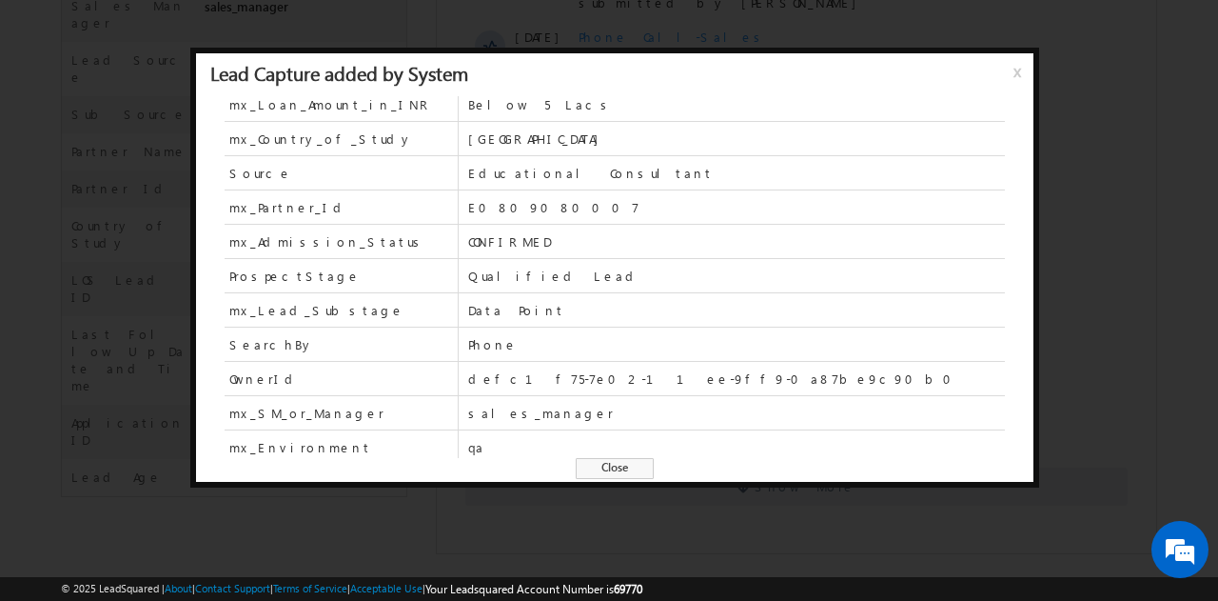
click at [1016, 71] on span "x" at bounding box center [1021, 79] width 15 height 34
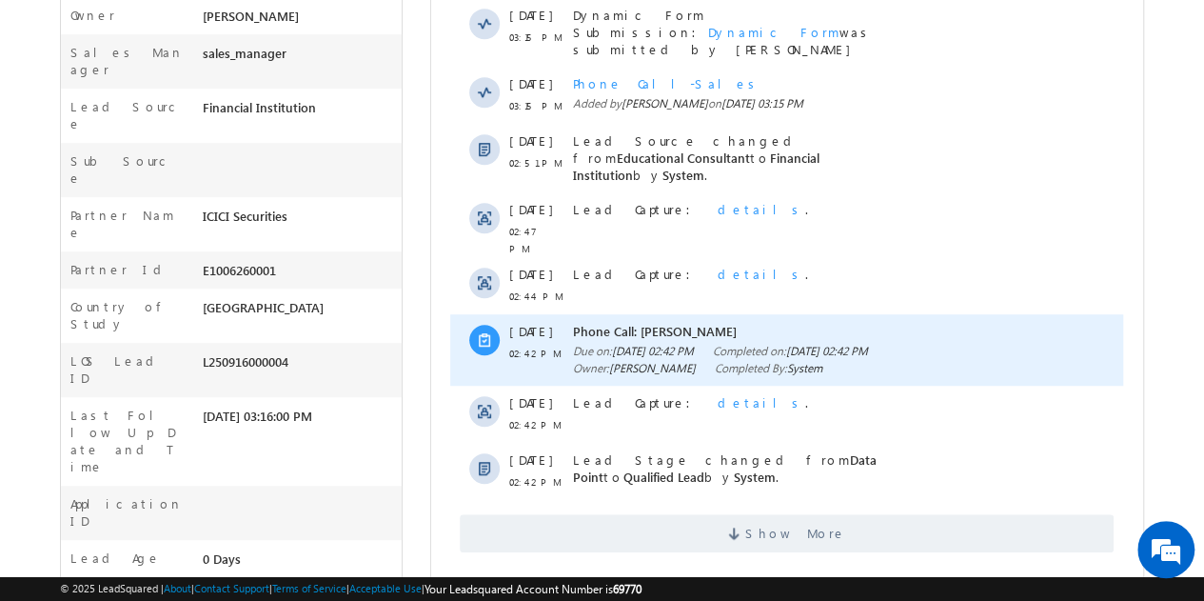
scroll to position [500, 0]
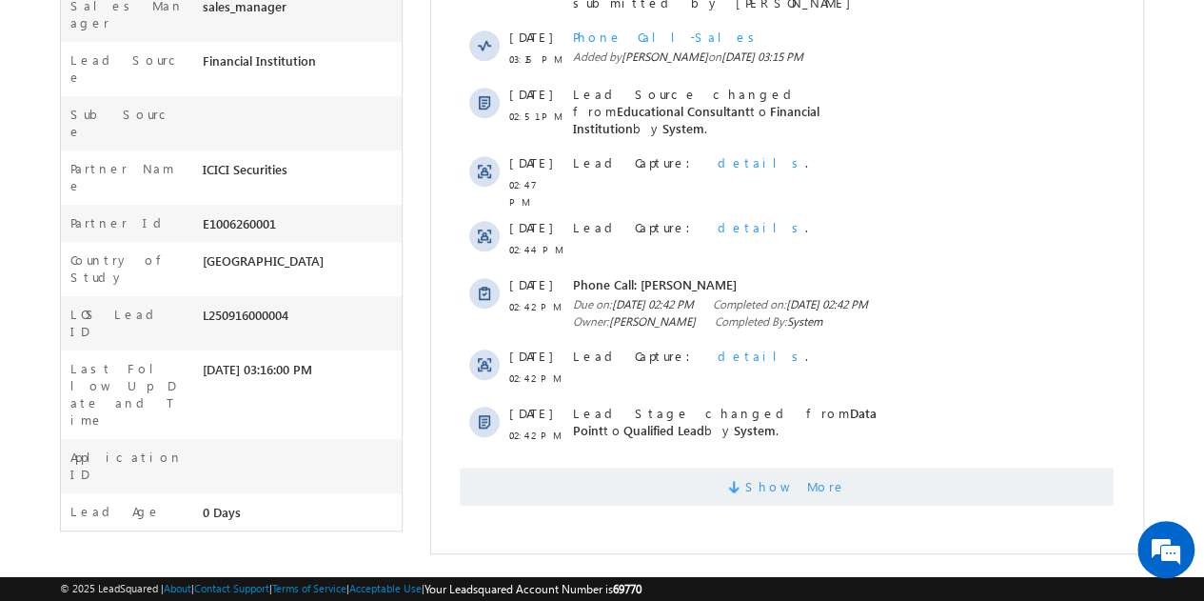
click at [720, 491] on span "Show More" at bounding box center [787, 486] width 654 height 38
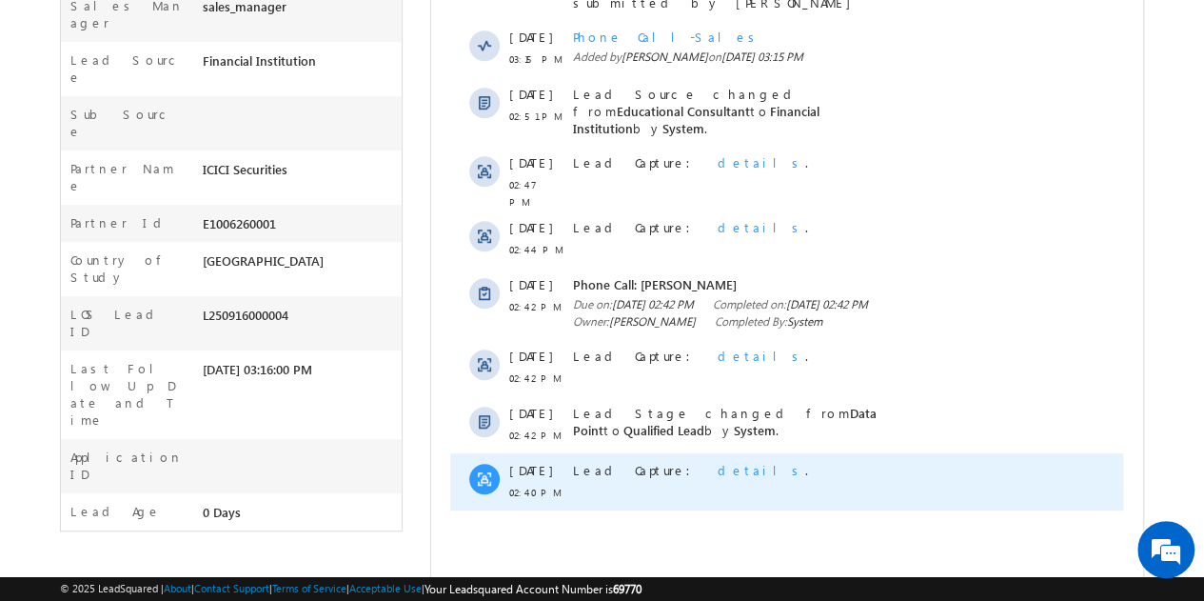
click at [718, 462] on span "details" at bounding box center [762, 470] width 88 height 16
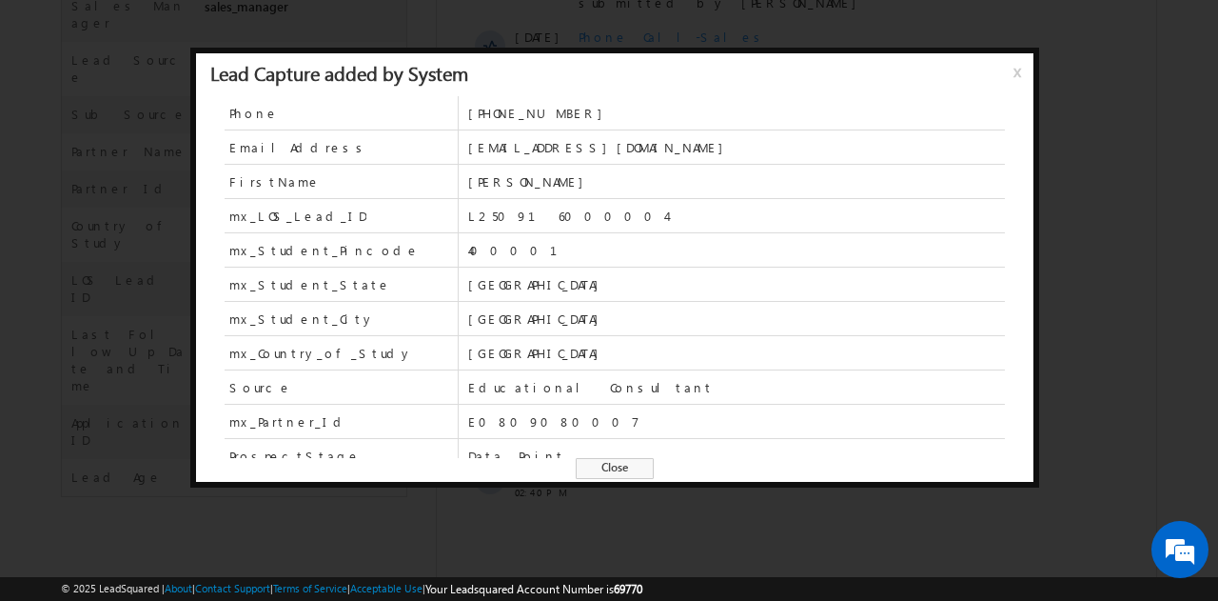
click at [1014, 74] on span "x" at bounding box center [1021, 79] width 15 height 34
